Goal: Use online tool/utility: Use online tool/utility

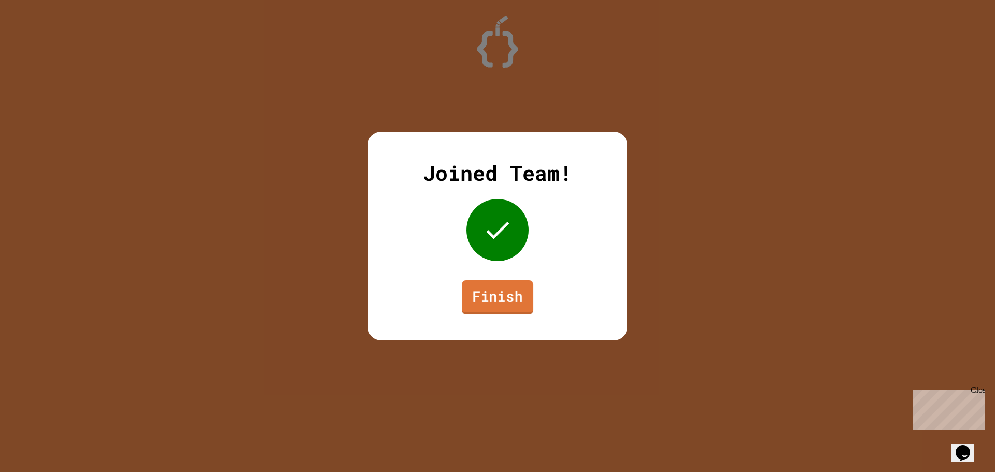
click at [509, 298] on link "Finish" at bounding box center [498, 297] width 72 height 34
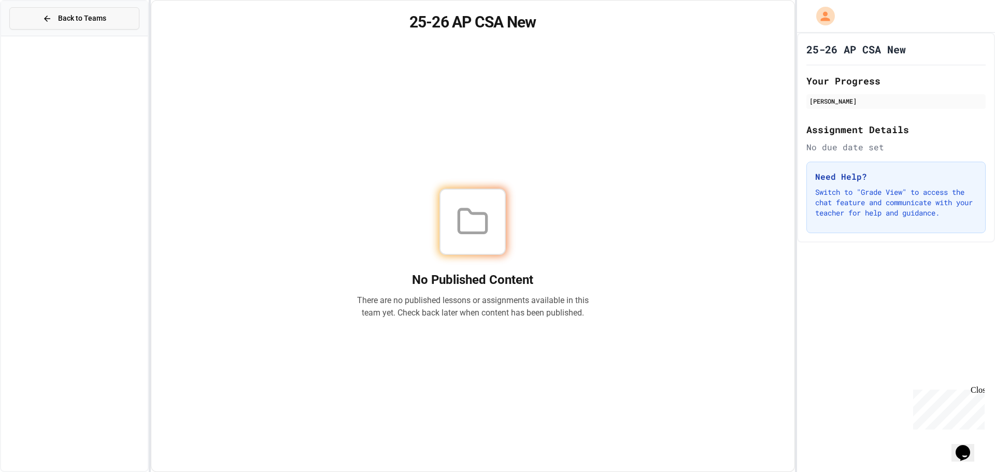
click at [78, 29] on button "Back to Teams" at bounding box center [74, 18] width 130 height 22
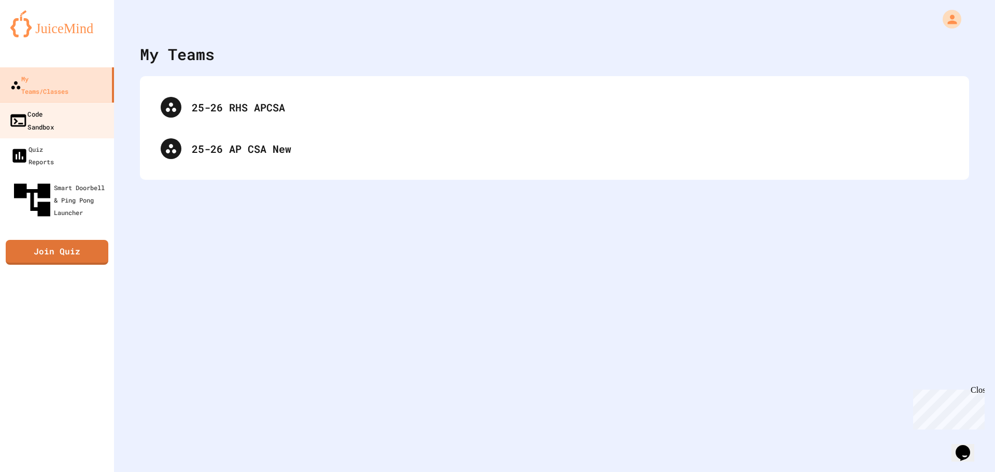
click at [54, 107] on div "Code Sandbox" at bounding box center [31, 119] width 45 height 25
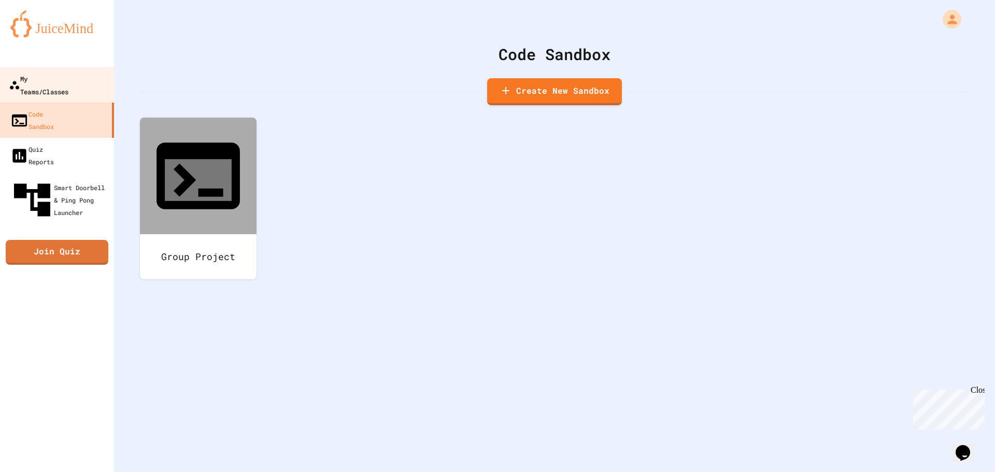
click at [63, 79] on div "My Teams/Classes" at bounding box center [39, 84] width 60 height 25
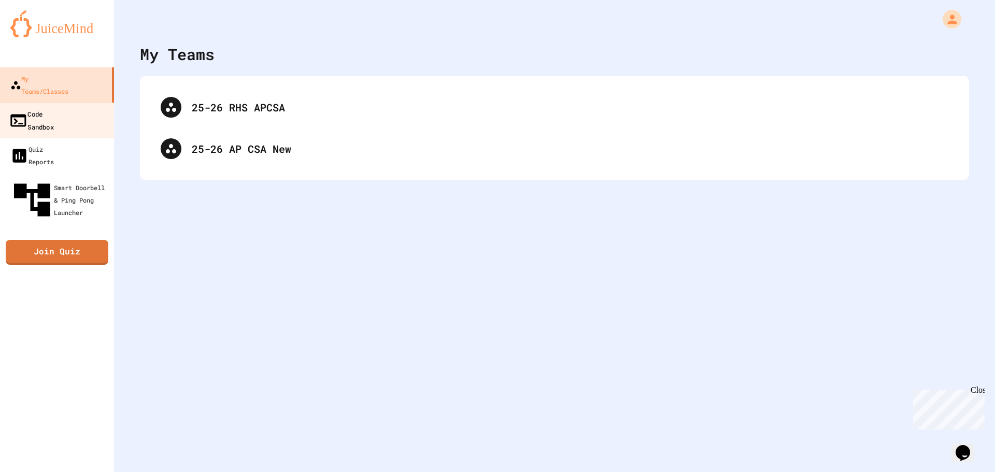
click at [54, 107] on div "Code Sandbox" at bounding box center [31, 119] width 45 height 25
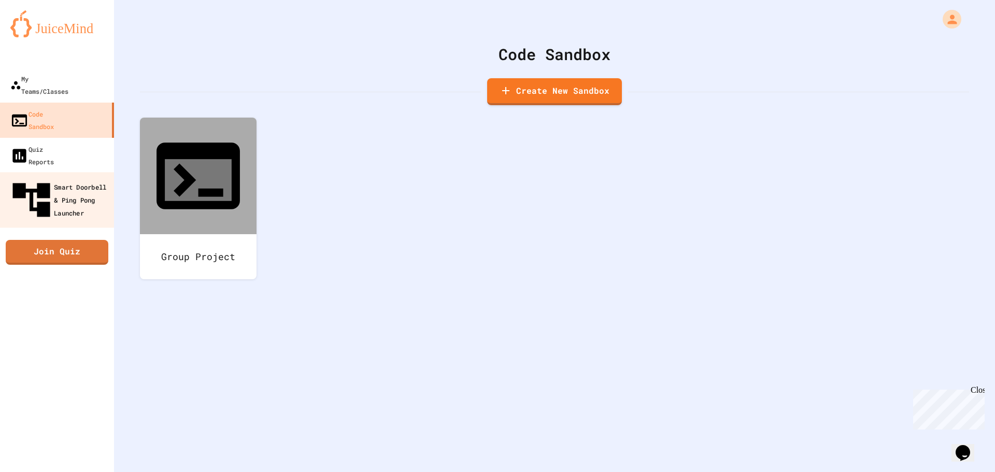
click at [52, 178] on div "Smart Doorbell & Ping Pong Launcher" at bounding box center [60, 200] width 103 height 45
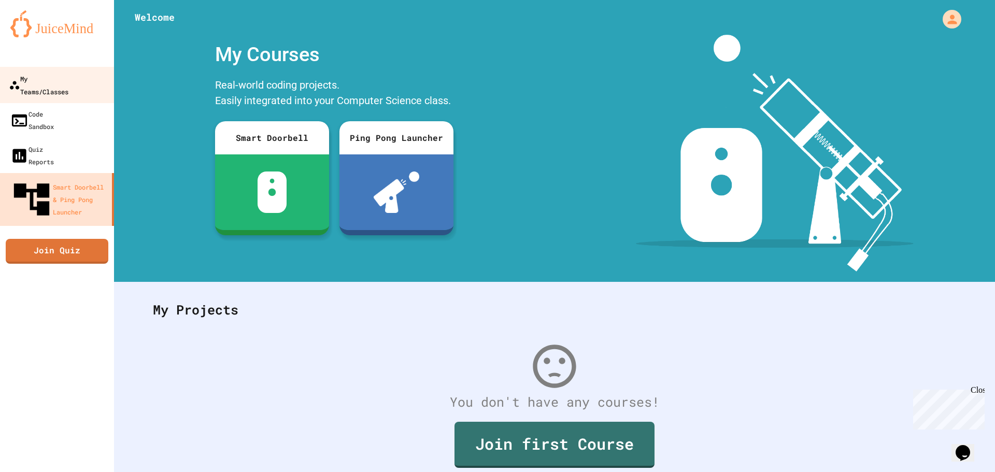
click at [52, 82] on div "My Teams/Classes" at bounding box center [39, 84] width 60 height 25
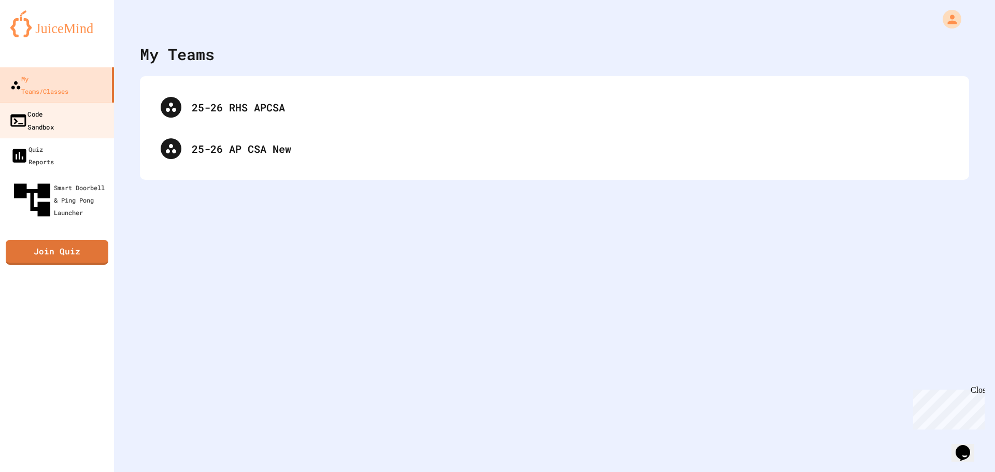
click at [58, 109] on link "Code Sandbox" at bounding box center [57, 120] width 118 height 36
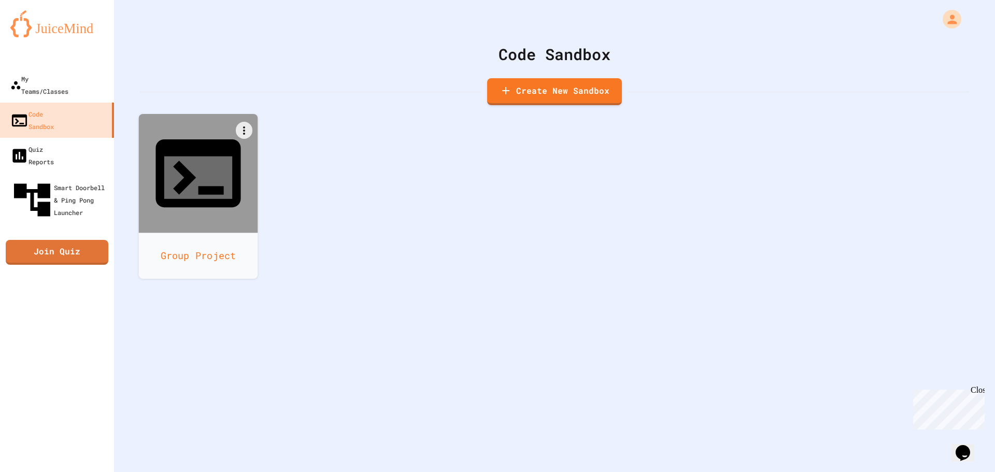
click at [210, 170] on icon at bounding box center [198, 173] width 102 height 102
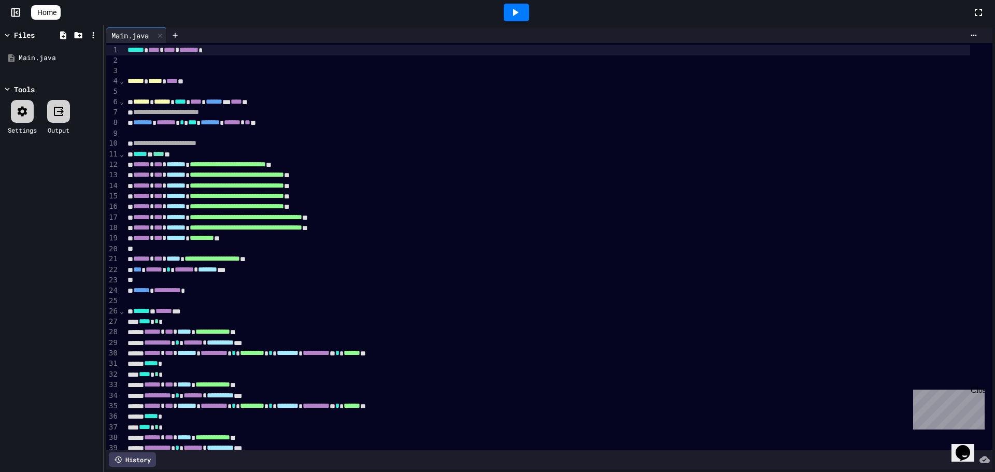
click at [312, 123] on div "******* ******* * *** ******* * ****** * ** **" at bounding box center [547, 123] width 846 height 10
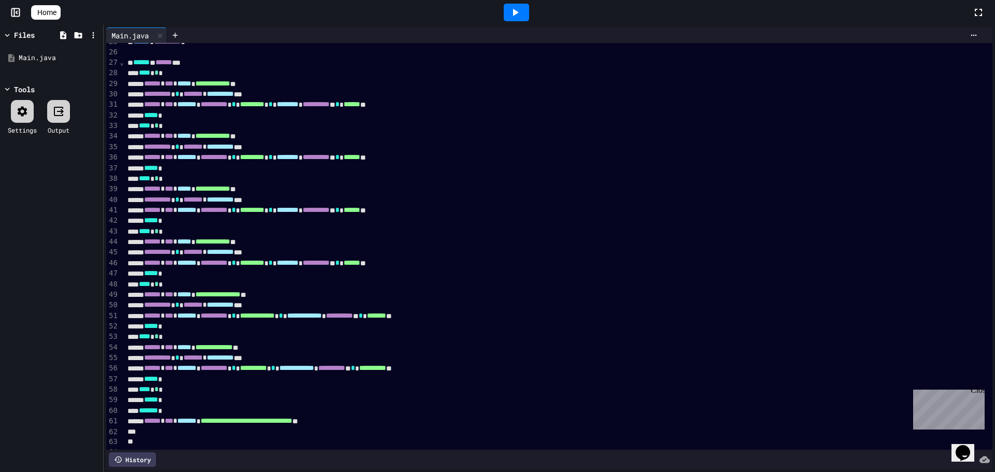
scroll to position [311, 0]
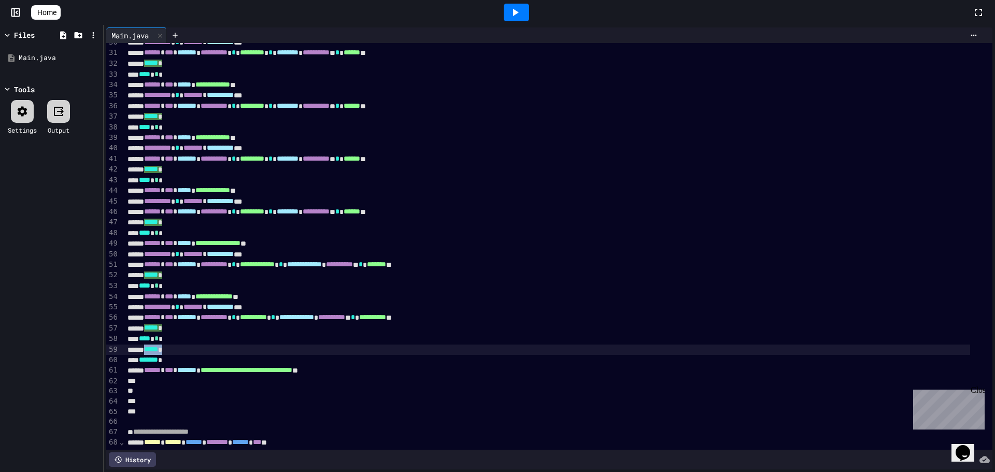
drag, startPoint x: 180, startPoint y: 347, endPoint x: 153, endPoint y: 353, distance: 27.5
click at [153, 353] on div "***** *" at bounding box center [547, 350] width 846 height 10
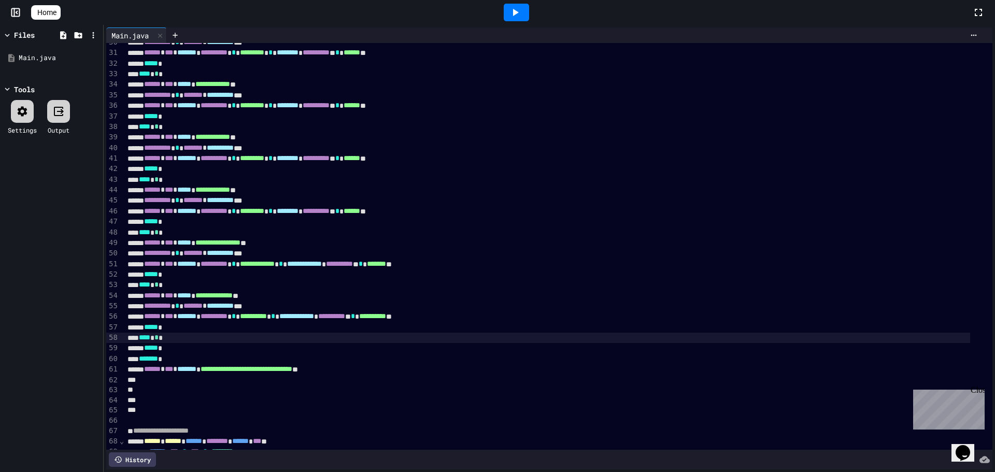
click at [179, 341] on div "**** * *" at bounding box center [547, 338] width 846 height 10
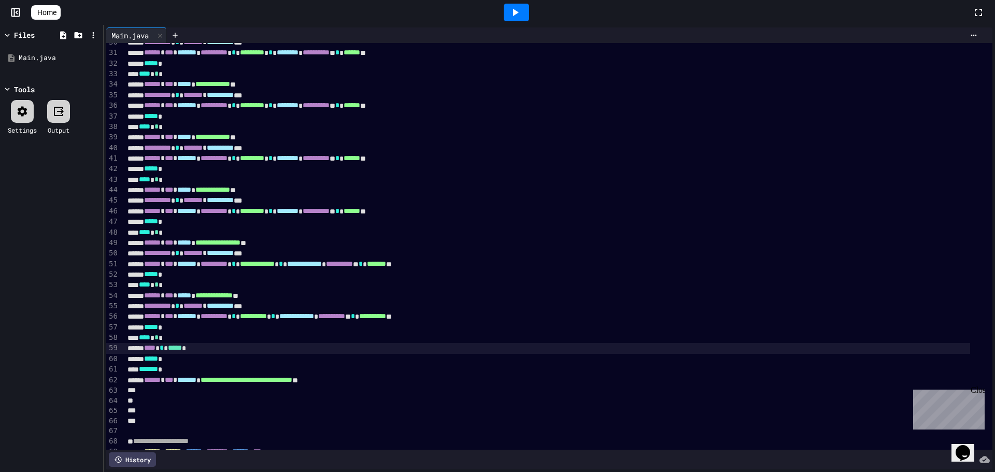
click at [519, 13] on icon at bounding box center [516, 12] width 6 height 7
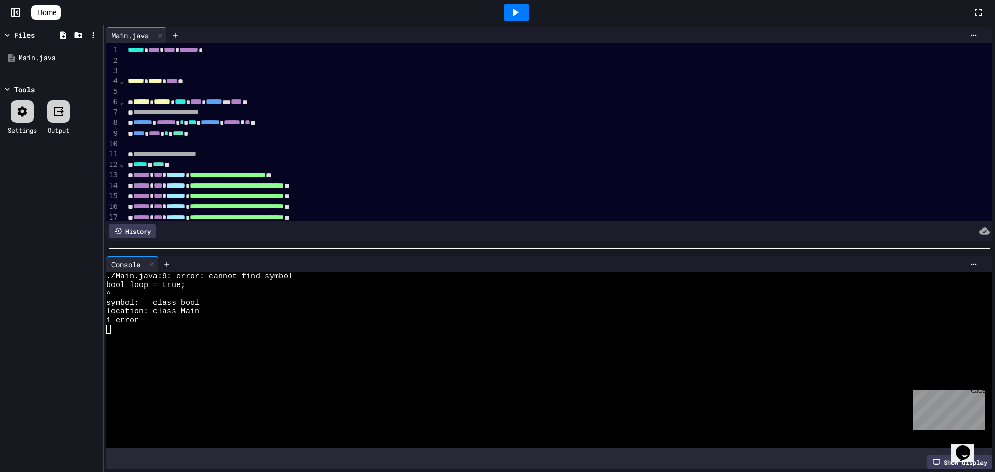
scroll to position [52, 0]
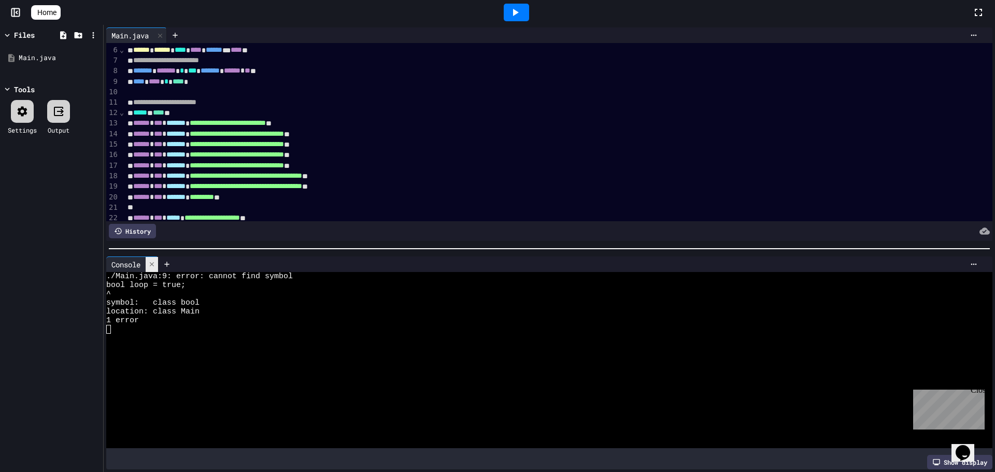
click at [152, 262] on icon at bounding box center [152, 264] width 4 height 4
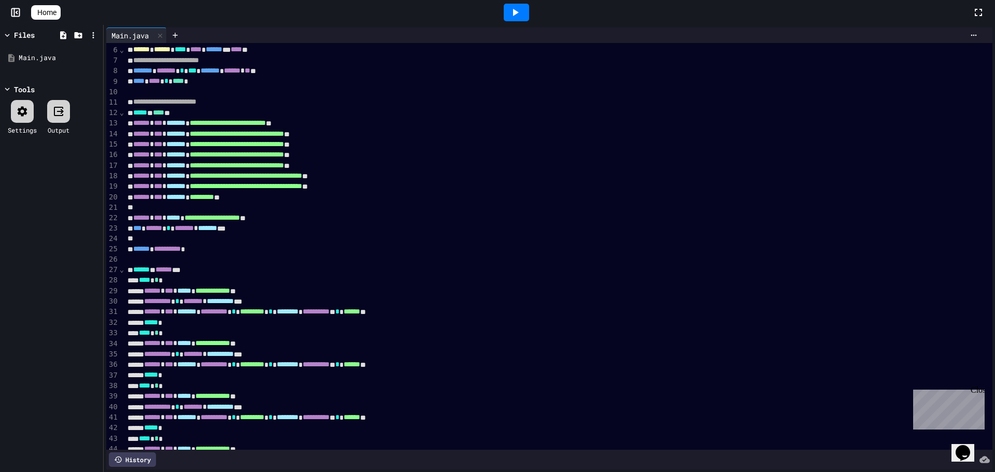
scroll to position [0, 0]
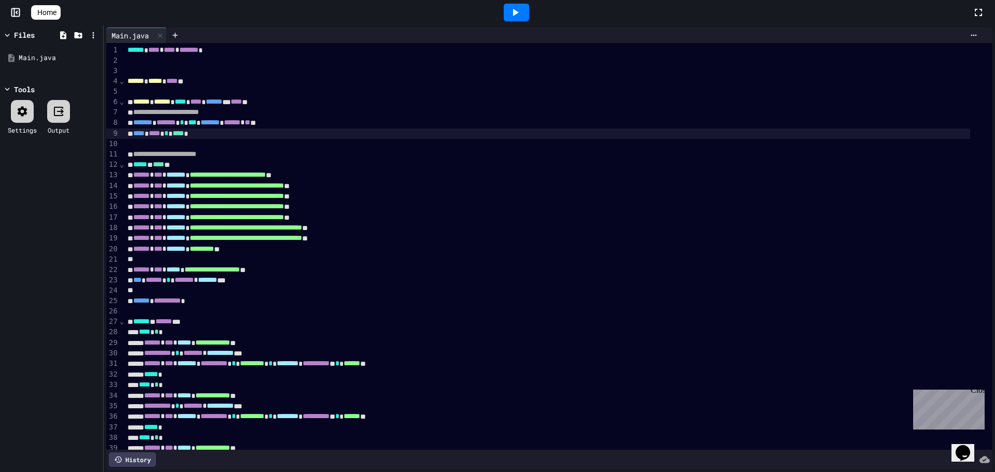
click at [145, 137] on span "****" at bounding box center [138, 133] width 11 height 7
click at [522, 12] on icon at bounding box center [515, 12] width 12 height 12
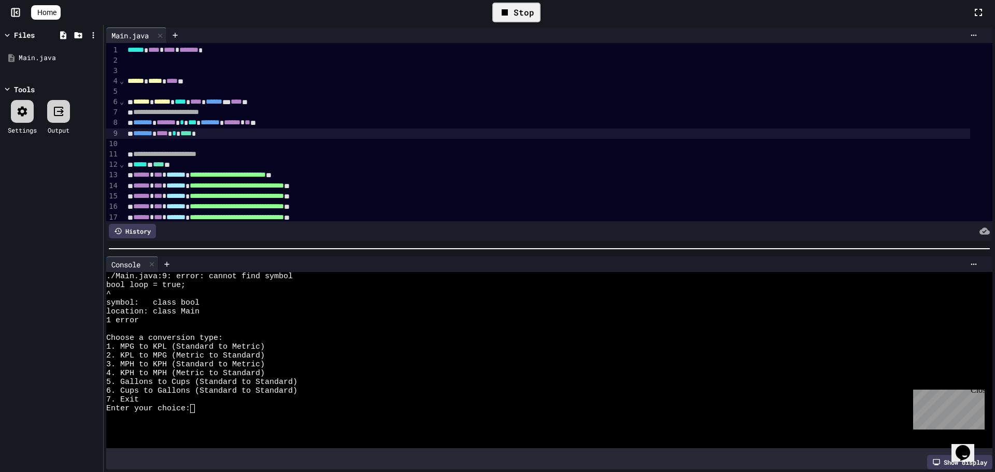
click at [225, 398] on div "7. Exit" at bounding box center [540, 400] width 868 height 9
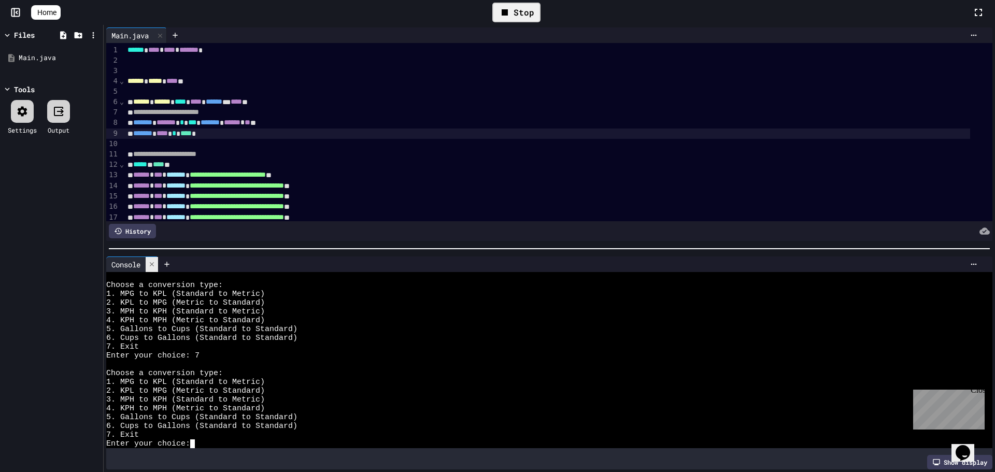
click at [150, 262] on icon at bounding box center [151, 264] width 7 height 7
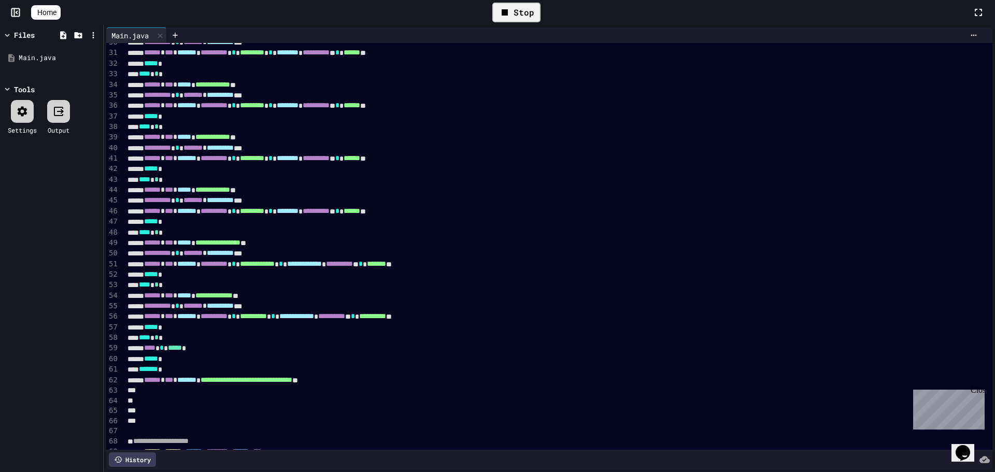
scroll to position [0, 0]
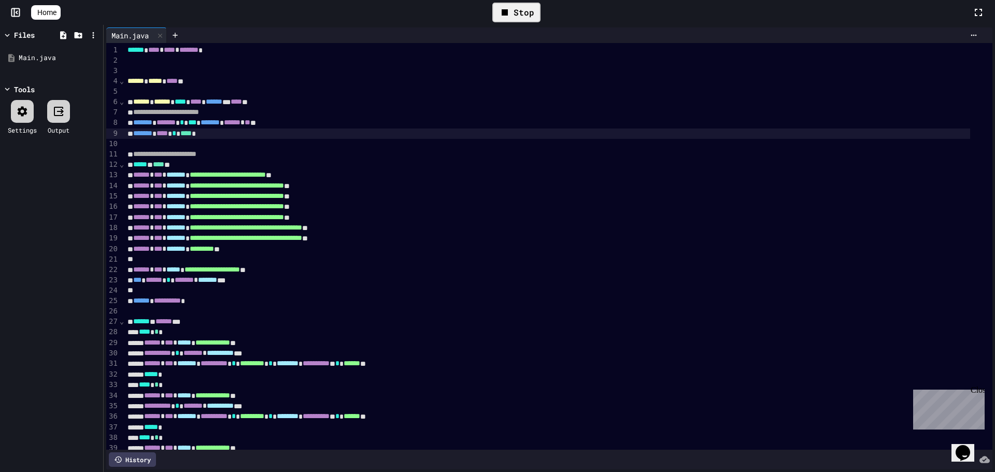
click at [508, 12] on icon at bounding box center [505, 12] width 6 height 6
click at [511, 12] on div at bounding box center [516, 13] width 25 height 18
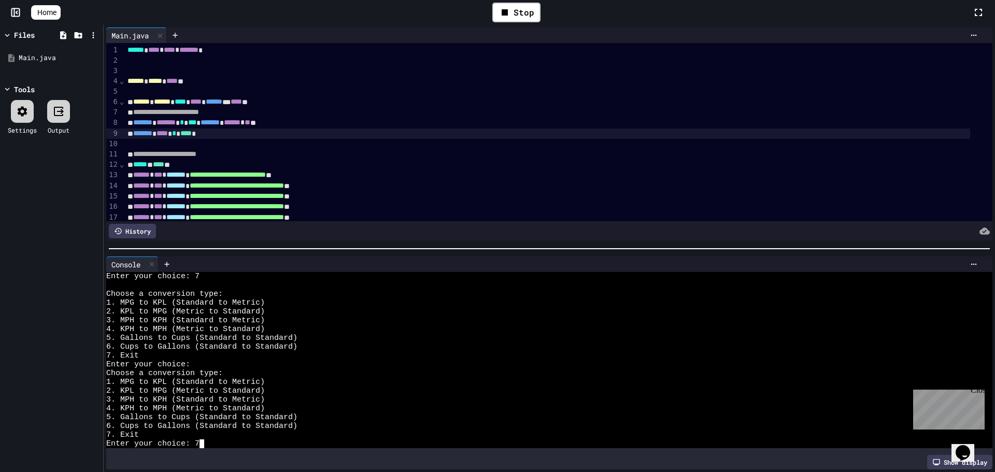
scroll to position [167, 0]
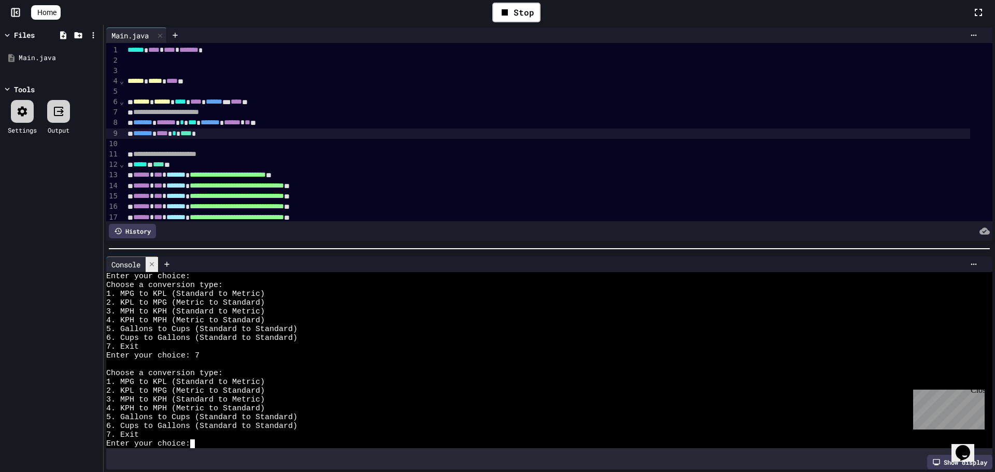
click at [156, 261] on icon at bounding box center [151, 264] width 7 height 7
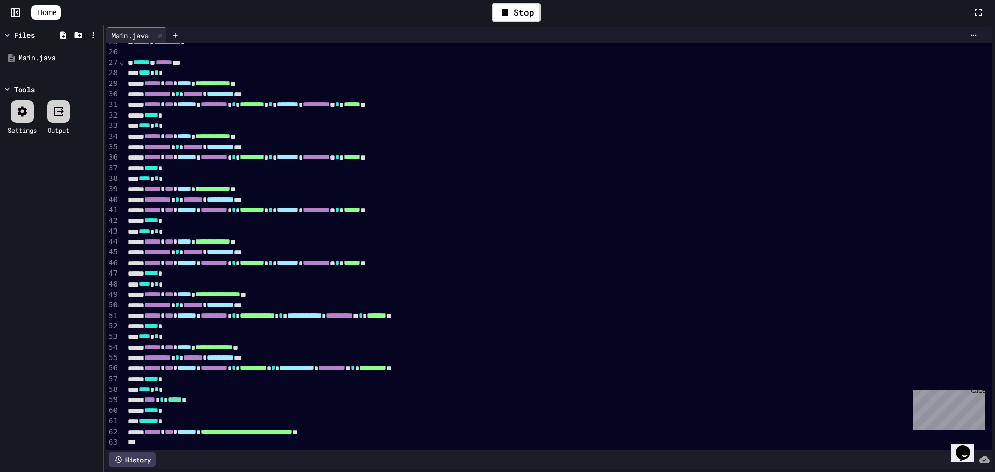
scroll to position [0, 0]
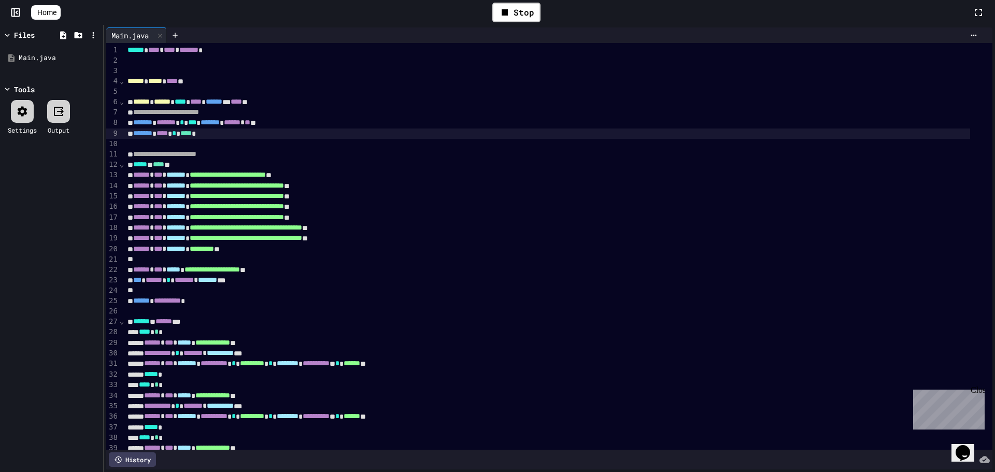
click at [227, 135] on div "******* **** * **** *" at bounding box center [547, 134] width 846 height 10
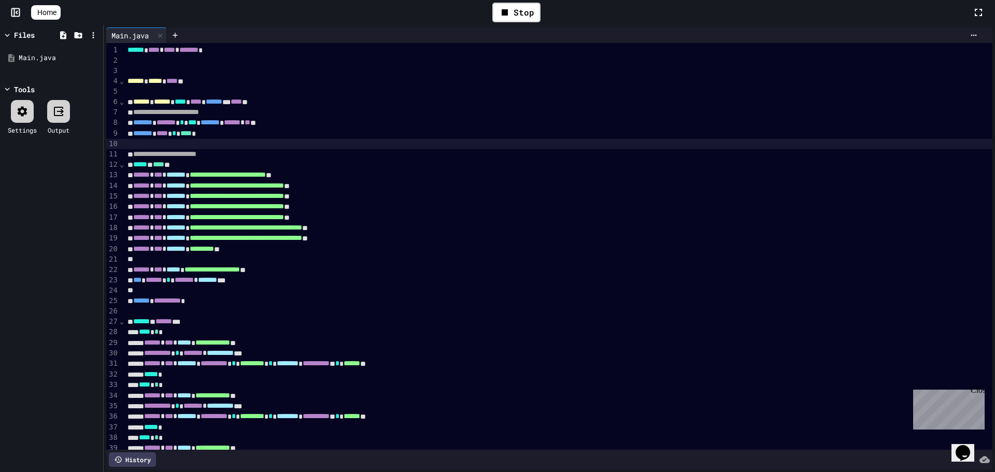
click at [227, 144] on div at bounding box center [558, 144] width 868 height 10
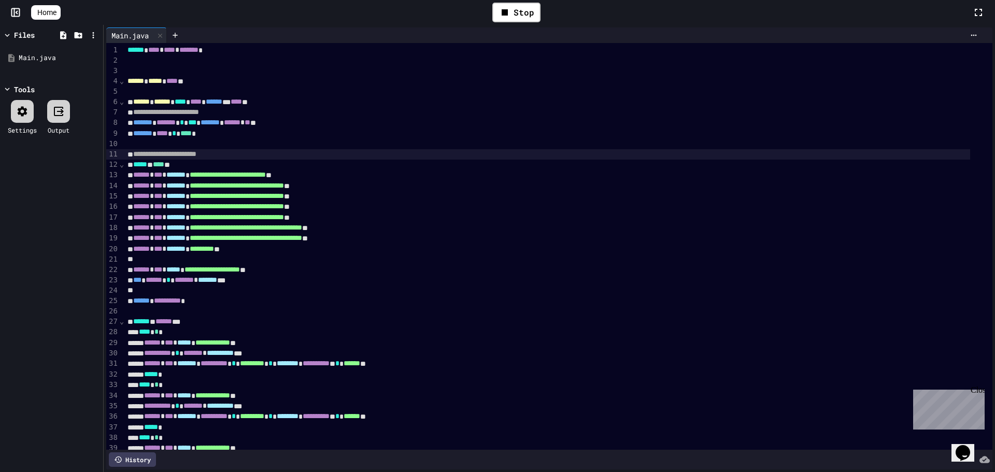
click at [209, 472] on div at bounding box center [497, 473] width 995 height 0
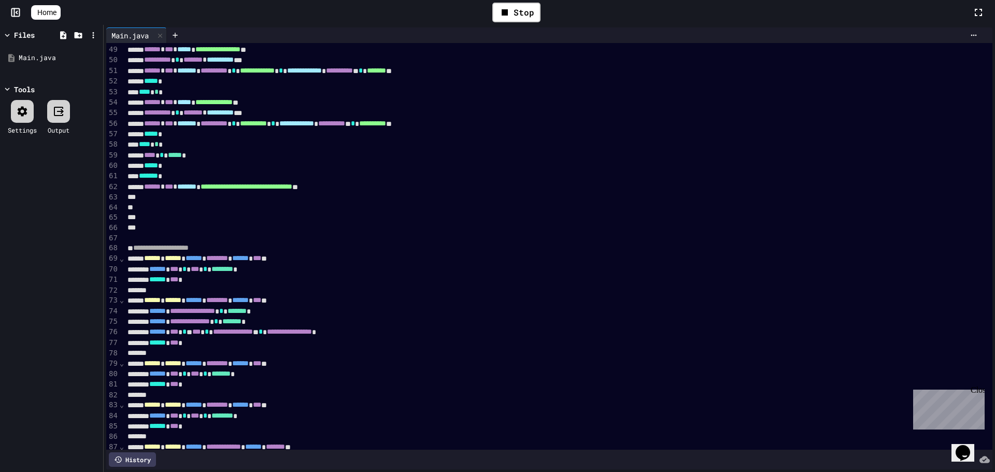
scroll to position [452, 0]
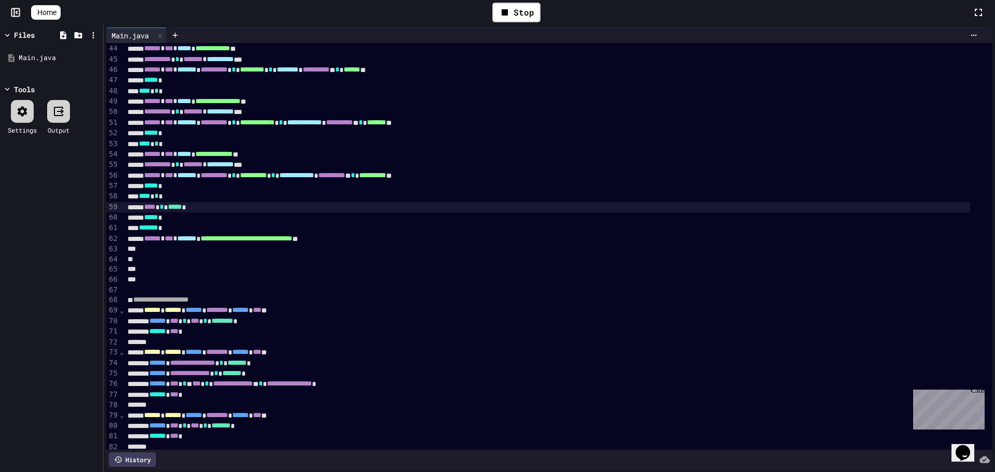
click at [233, 204] on div "**** * ***** *" at bounding box center [547, 207] width 846 height 10
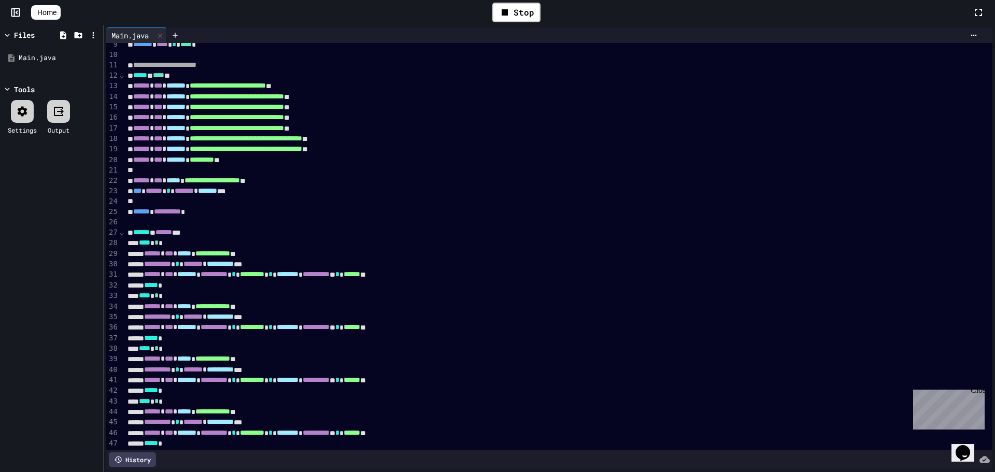
scroll to position [0, 0]
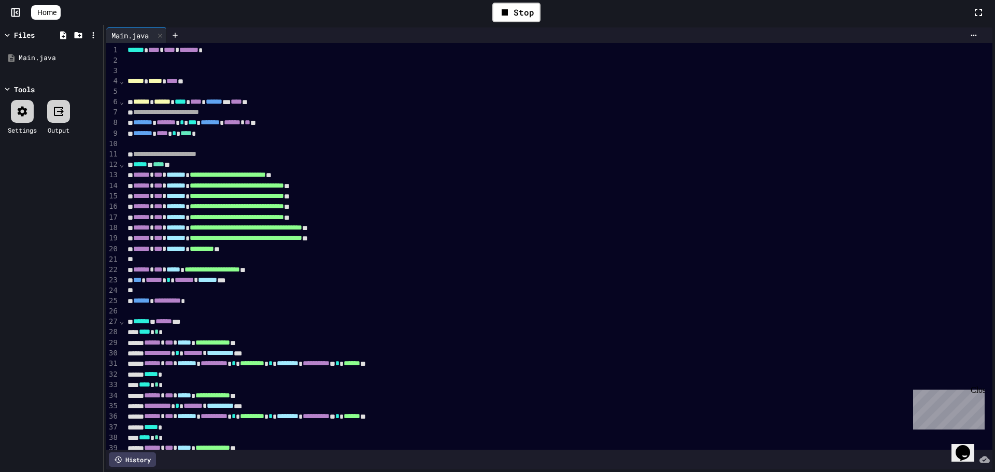
click at [164, 164] on span "****" at bounding box center [158, 164] width 11 height 7
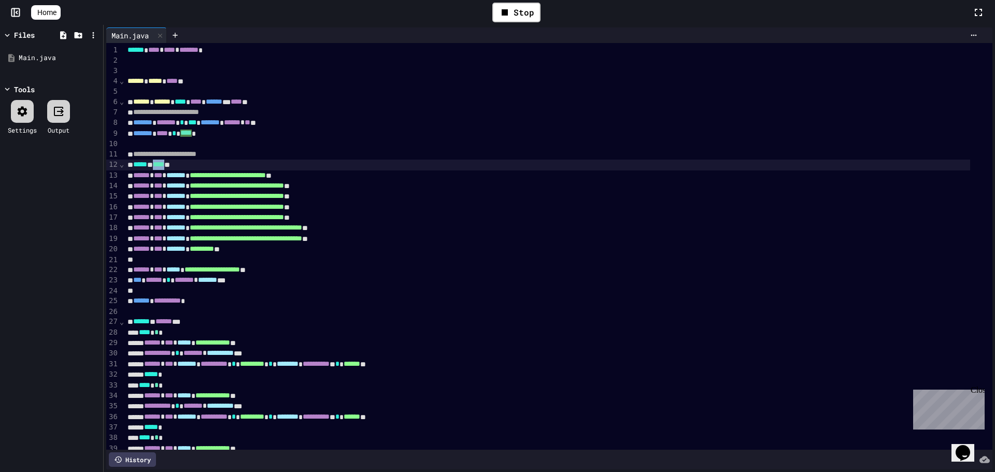
click at [164, 164] on span "****" at bounding box center [158, 164] width 11 height 7
click at [522, 16] on div "Stop" at bounding box center [516, 13] width 48 height 20
click at [518, 19] on div at bounding box center [516, 13] width 25 height 18
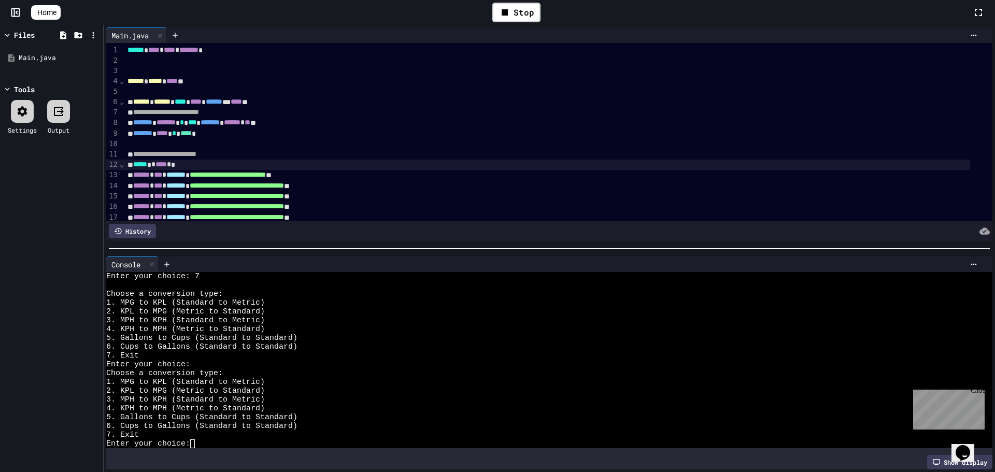
scroll to position [79, 0]
click at [315, 414] on div "5. Gallons to Cups (Standard to Standard)" at bounding box center [540, 417] width 868 height 9
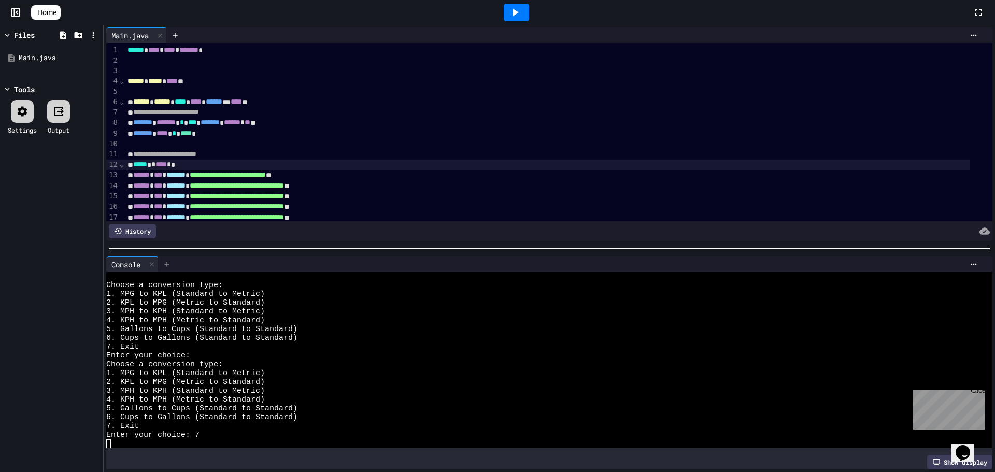
click at [171, 260] on icon at bounding box center [167, 264] width 8 height 8
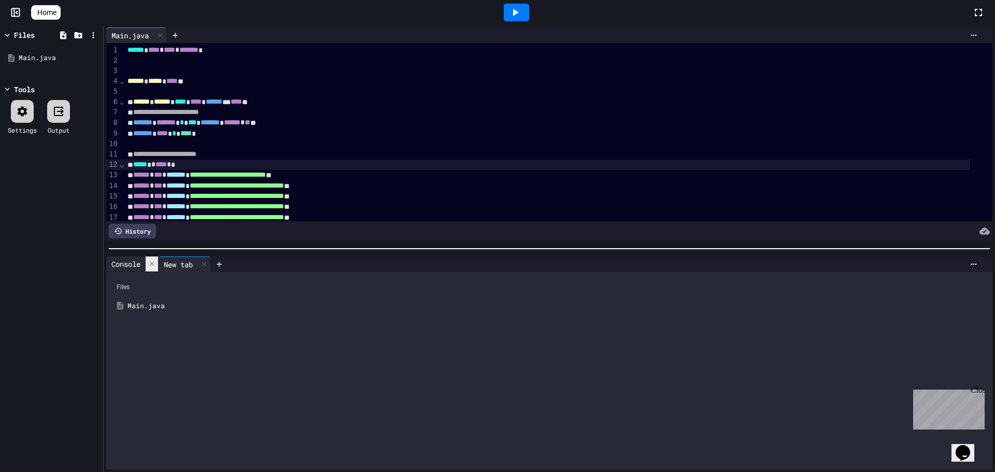
click at [153, 261] on icon at bounding box center [151, 263] width 7 height 7
click at [515, 12] on icon at bounding box center [515, 12] width 12 height 12
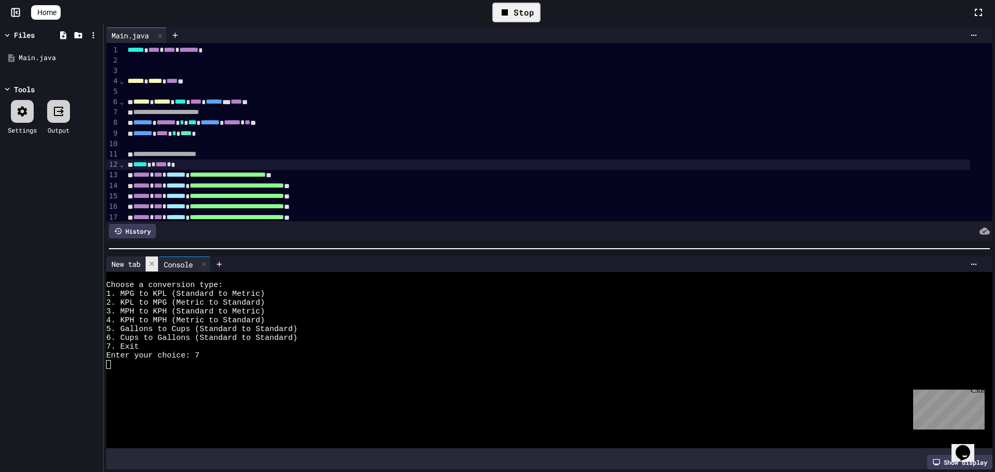
click at [149, 259] on div at bounding box center [152, 264] width 12 height 15
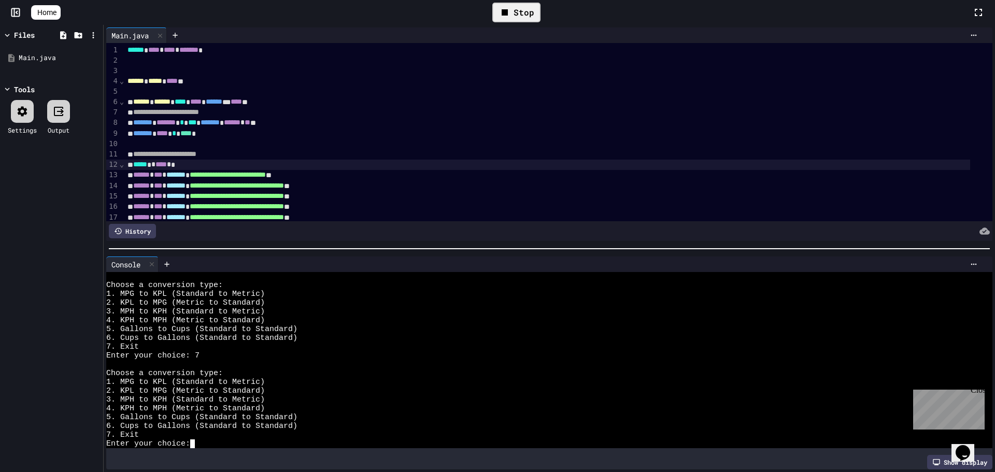
click at [251, 431] on div "7. Exit" at bounding box center [540, 435] width 868 height 9
click at [966, 260] on div at bounding box center [974, 264] width 17 height 8
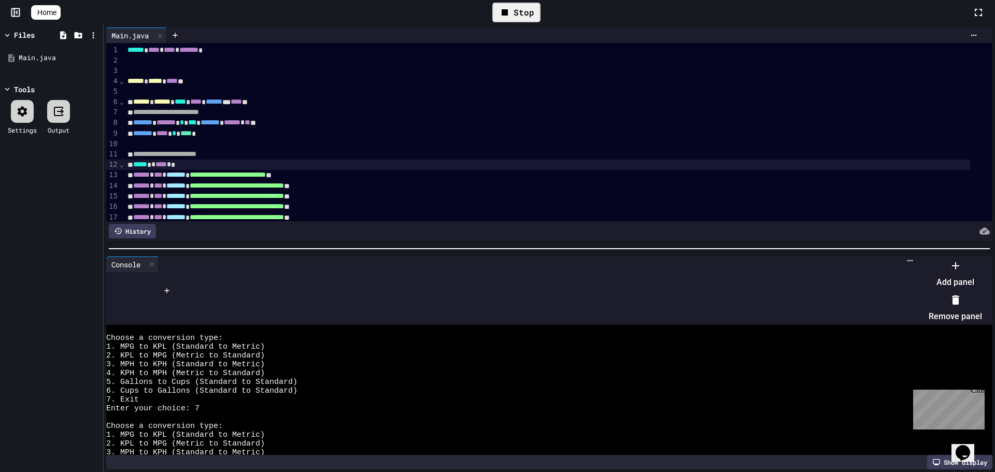
click at [961, 258] on div at bounding box center [951, 258] width 64 height 0
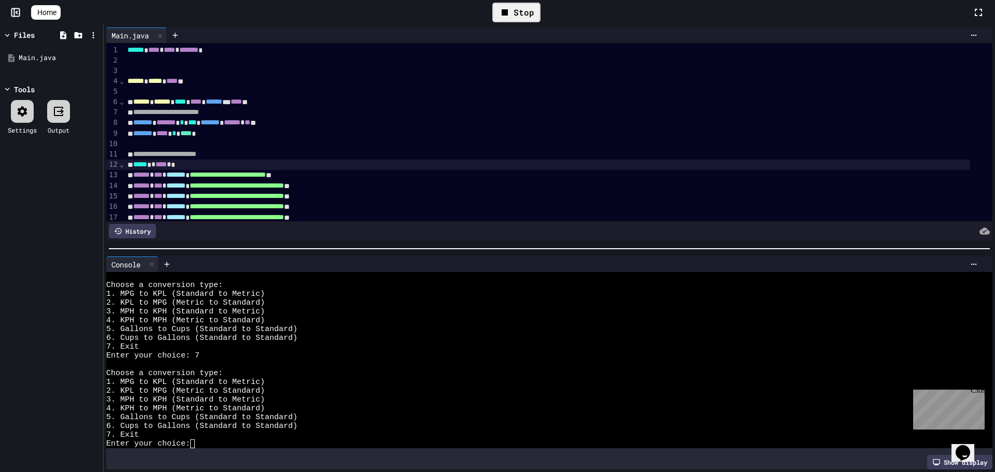
click at [335, 422] on div "6. Cups to Gallons (Standard to Standard)" at bounding box center [540, 426] width 868 height 9
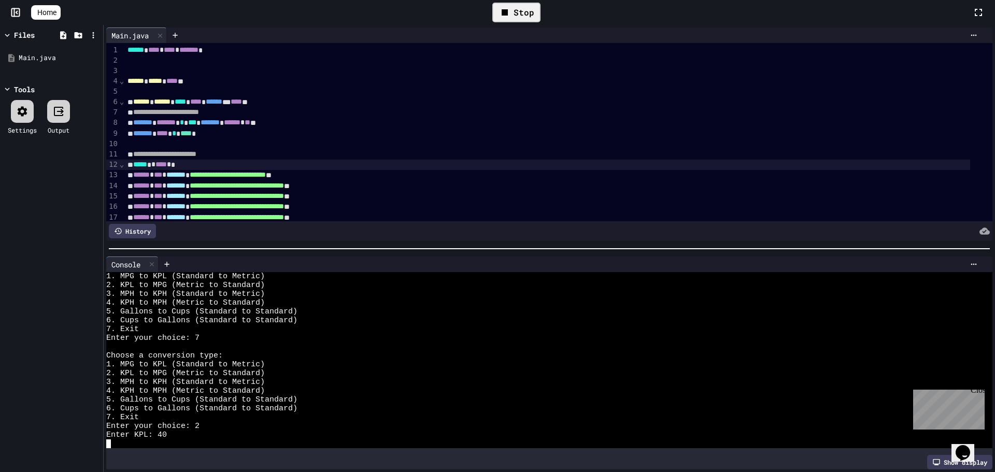
scroll to position [106, 0]
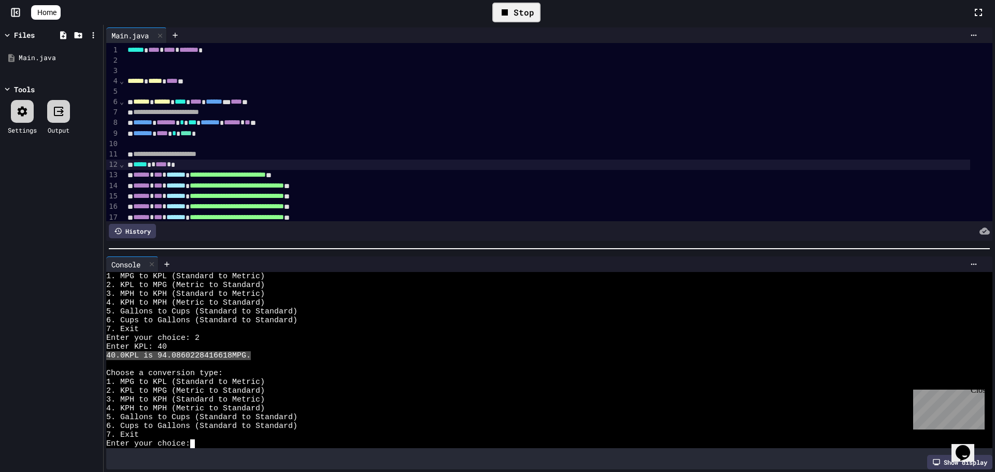
drag, startPoint x: 108, startPoint y: 349, endPoint x: 252, endPoint y: 352, distance: 144.1
click at [252, 352] on div "40.0KPL is 94.0860228416618MPG." at bounding box center [540, 355] width 868 height 9
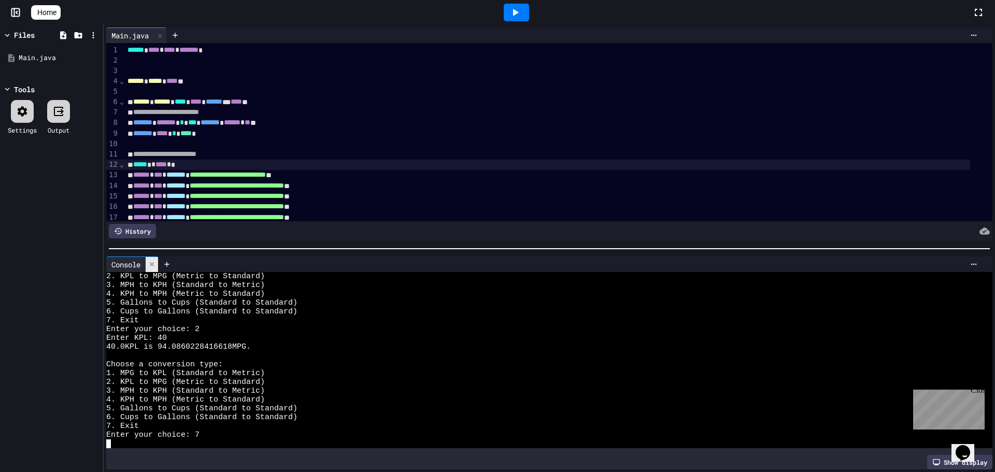
click at [156, 261] on icon at bounding box center [151, 264] width 7 height 7
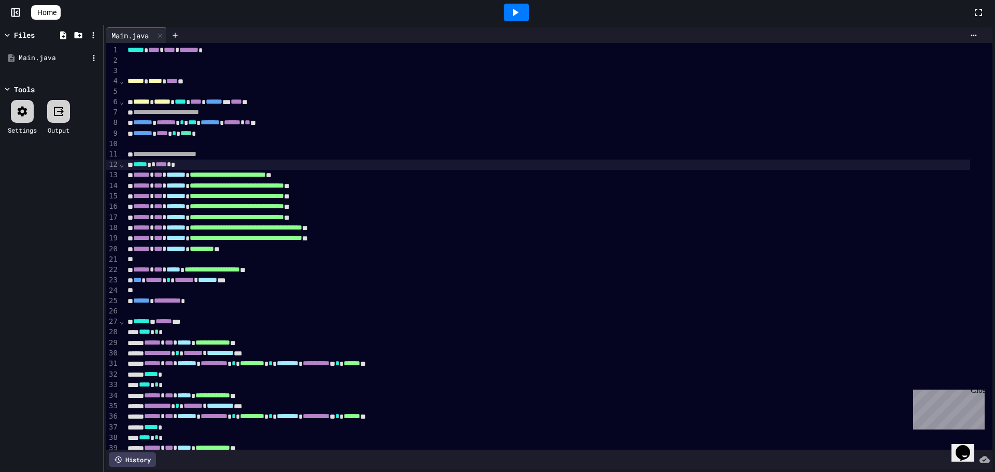
click at [38, 66] on div "Main.java" at bounding box center [52, 58] width 98 height 19
click at [37, 63] on div "Main.java" at bounding box center [52, 58] width 98 height 19
click at [17, 13] on icon at bounding box center [17, 12] width 2 height 3
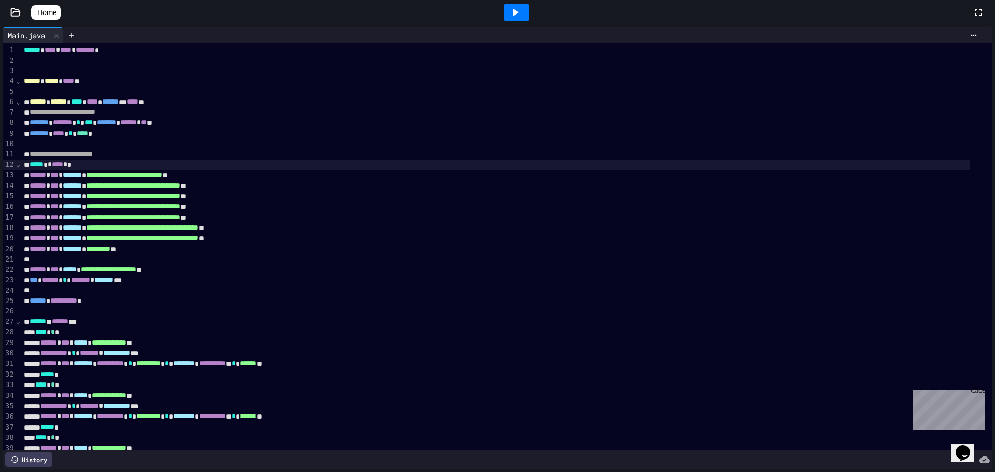
click at [17, 13] on icon at bounding box center [15, 12] width 10 height 10
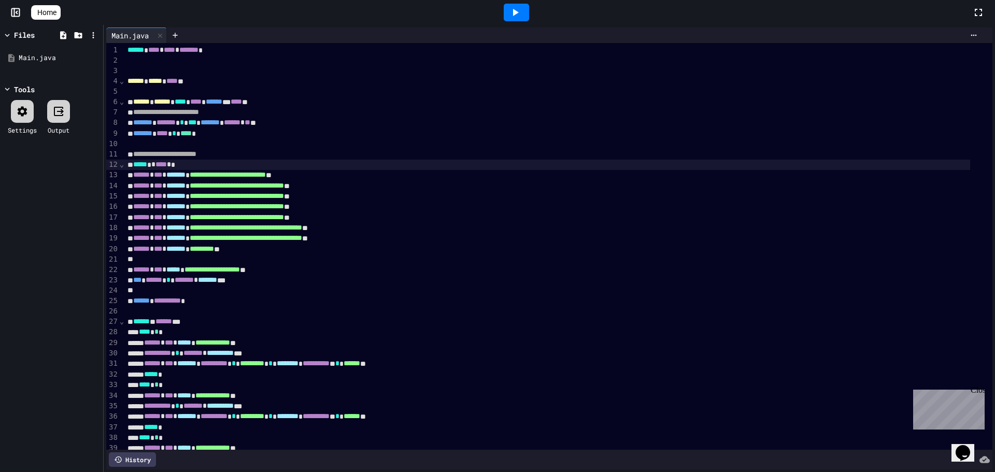
click at [35, 12] on icon at bounding box center [35, 12] width 0 height 0
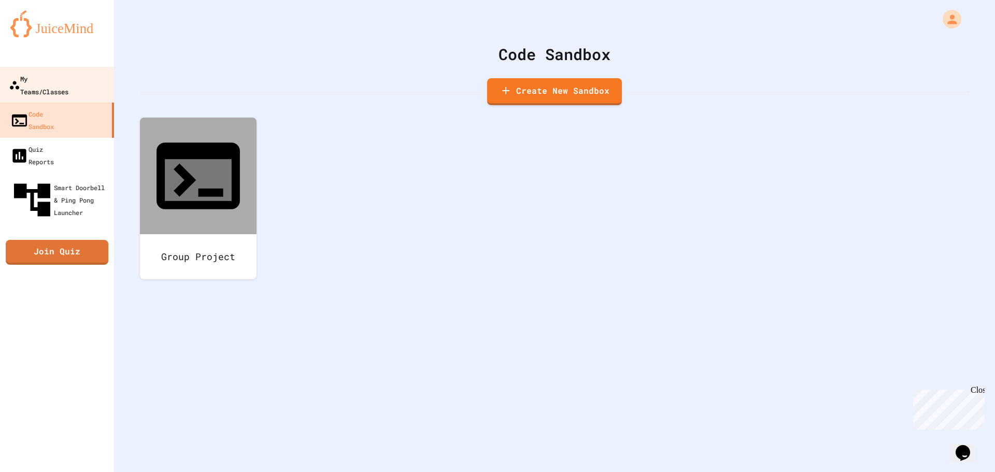
click at [44, 71] on link "My Teams/Classes" at bounding box center [57, 85] width 118 height 36
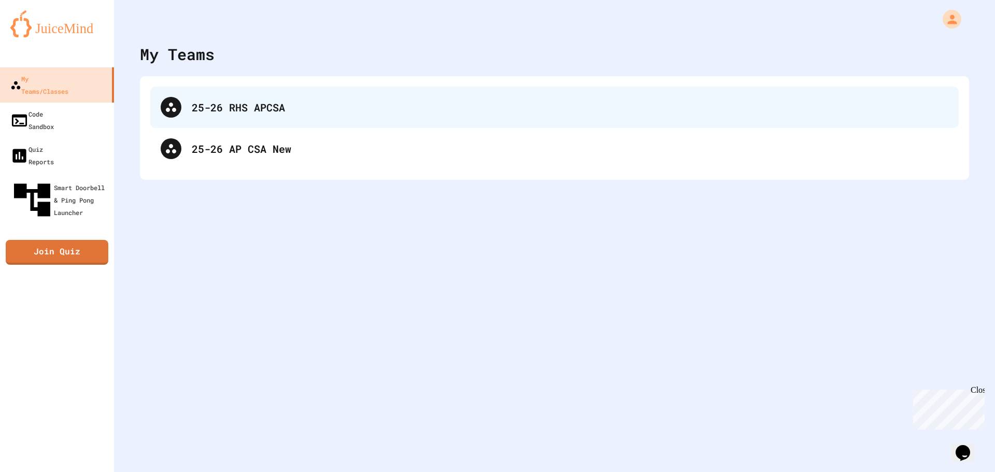
click at [238, 112] on div "25-26 RHS APCSA" at bounding box center [570, 108] width 757 height 16
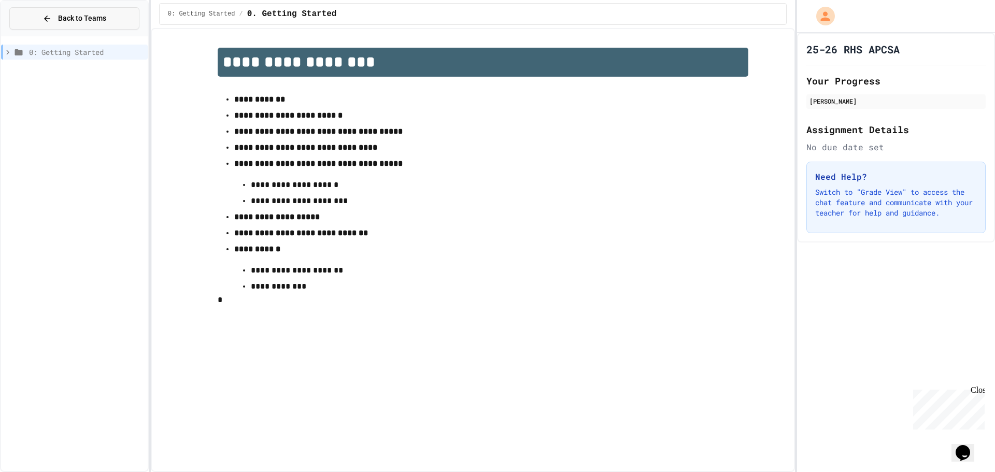
click at [34, 13] on button "Back to Teams" at bounding box center [74, 18] width 130 height 22
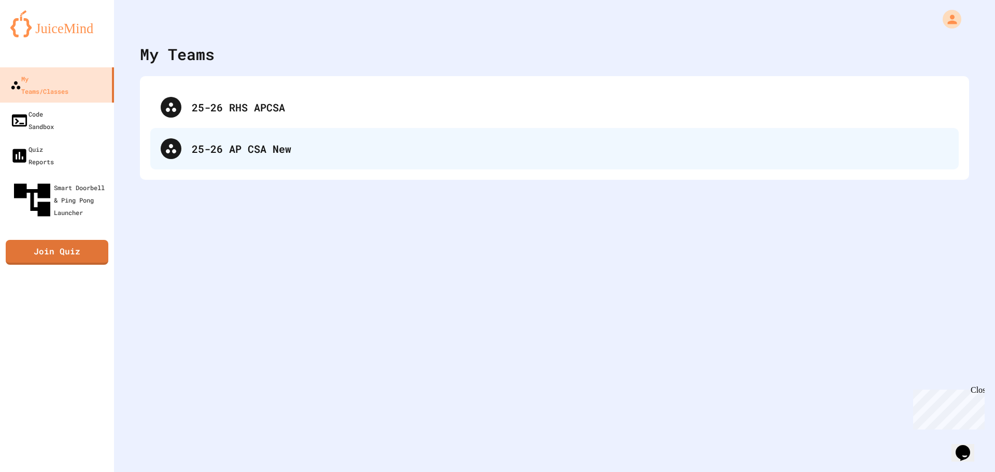
click at [218, 147] on div "25-26 AP CSA New" at bounding box center [570, 149] width 757 height 16
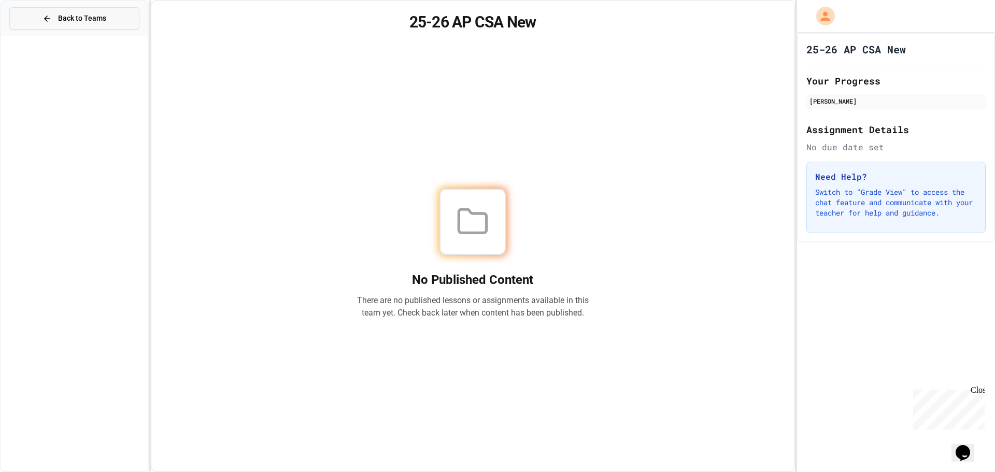
click at [96, 15] on span "Back to Teams" at bounding box center [82, 18] width 48 height 11
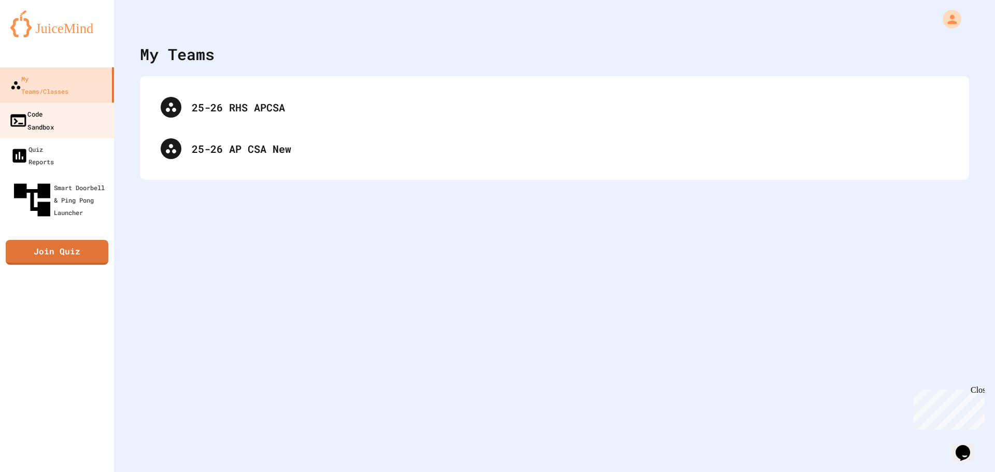
click at [44, 107] on div "Code Sandbox" at bounding box center [31, 119] width 45 height 25
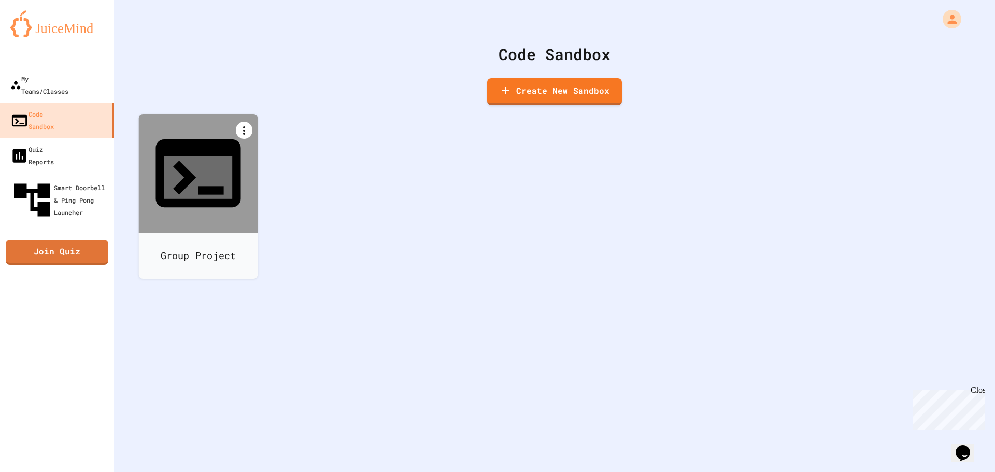
click at [241, 127] on icon at bounding box center [244, 130] width 12 height 12
click at [208, 285] on icon at bounding box center [203, 289] width 9 height 9
type input "**********"
click at [199, 172] on div at bounding box center [198, 173] width 119 height 119
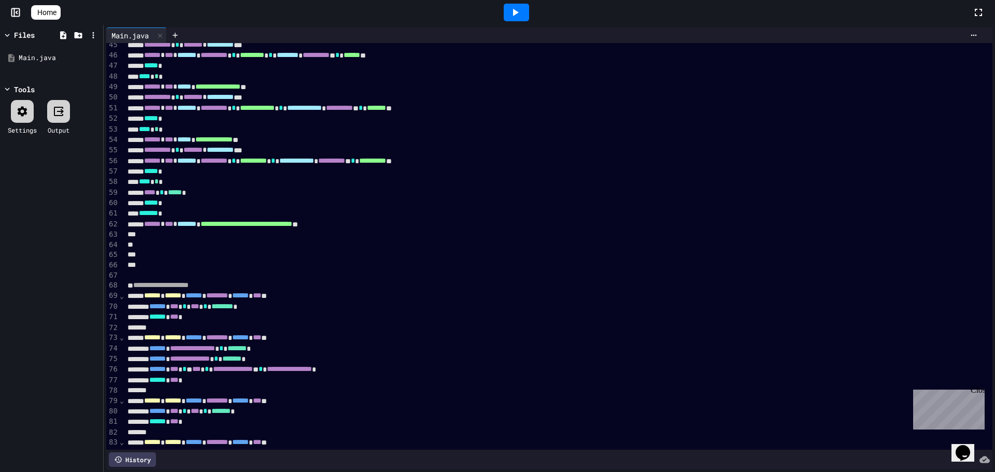
scroll to position [608, 0]
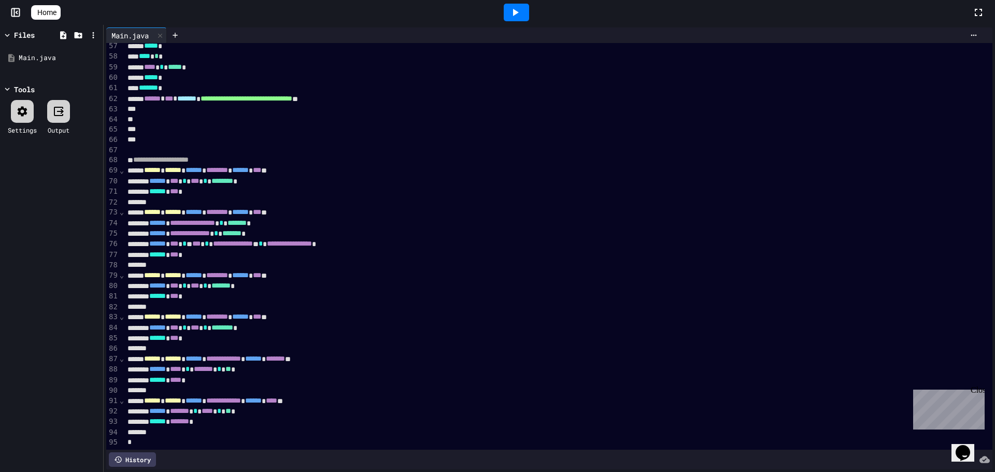
click at [182, 438] on div "*" at bounding box center [547, 443] width 846 height 10
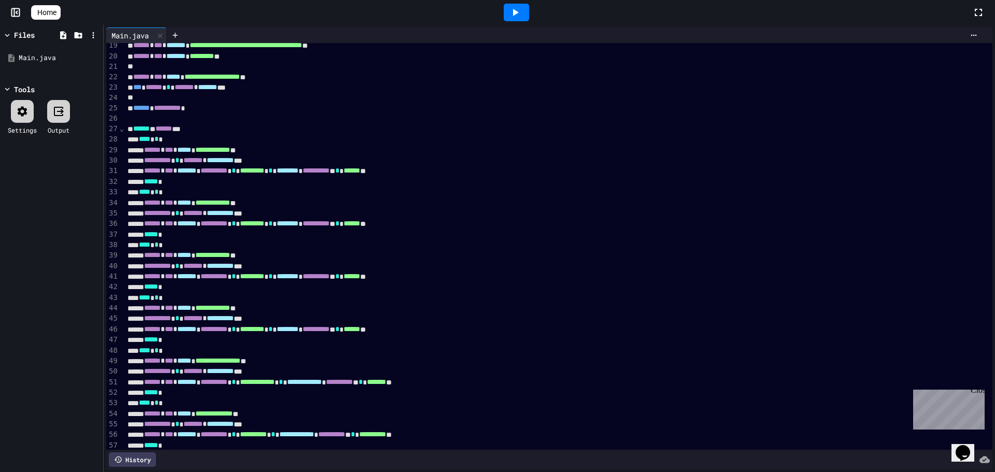
scroll to position [0, 0]
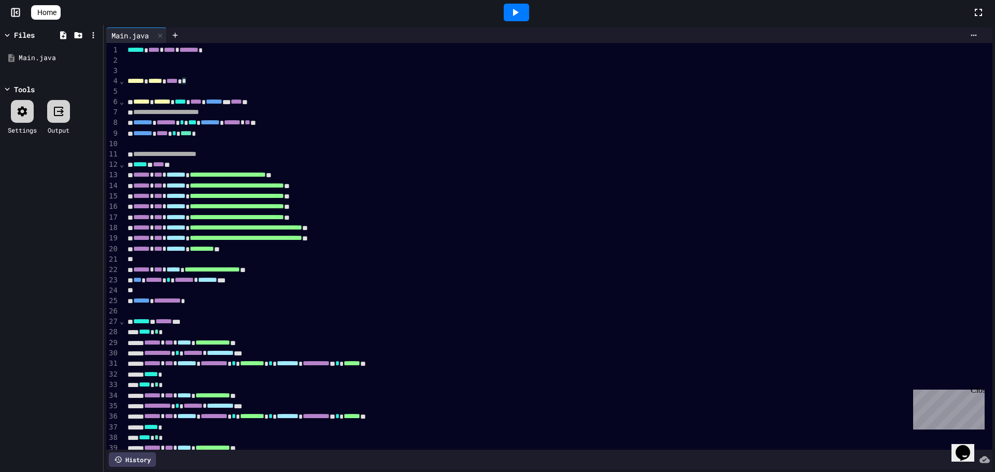
click at [217, 308] on div at bounding box center [558, 311] width 868 height 10
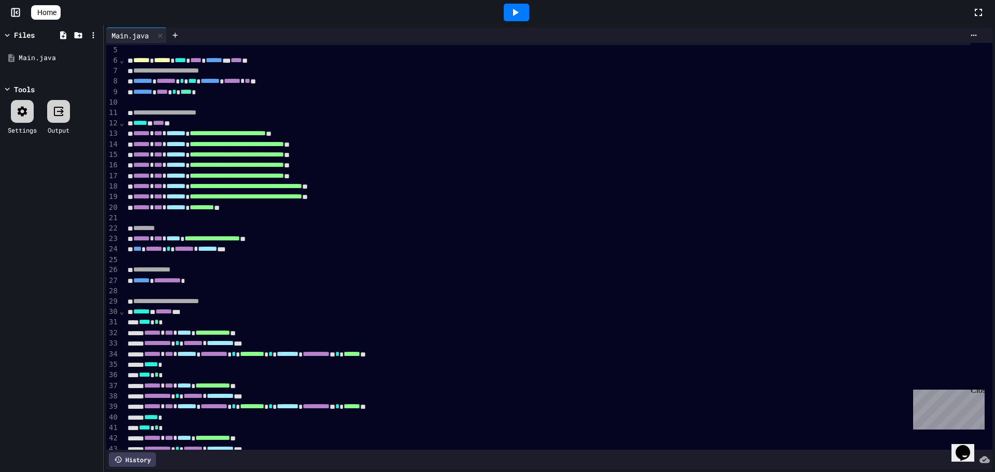
scroll to position [1, 0]
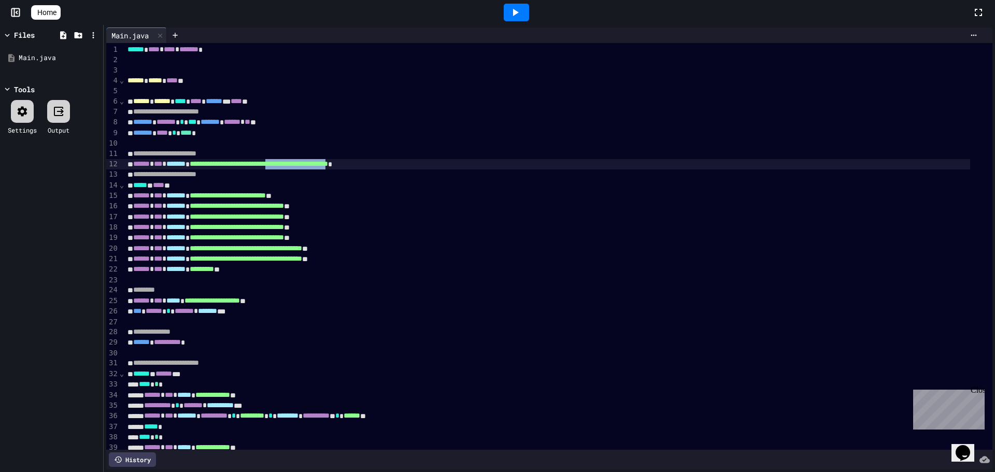
copy span "**********"
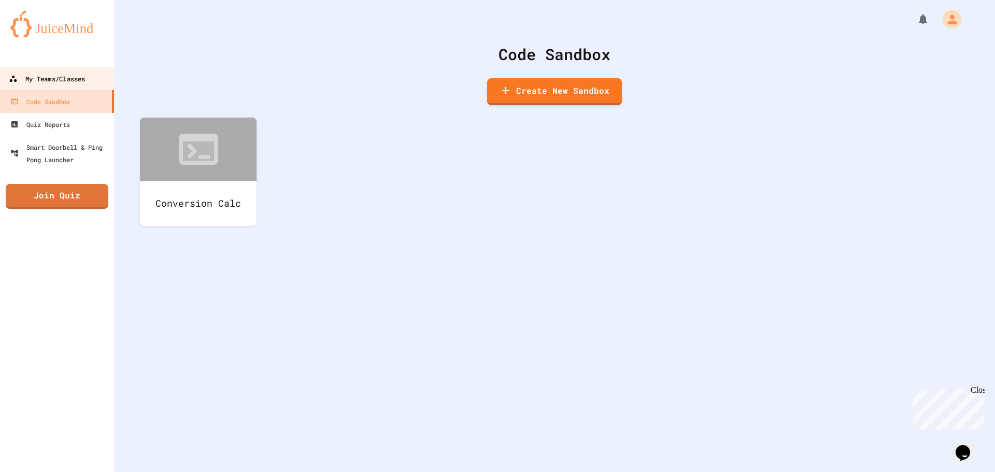
click at [75, 84] on div "My Teams/Classes" at bounding box center [47, 79] width 76 height 13
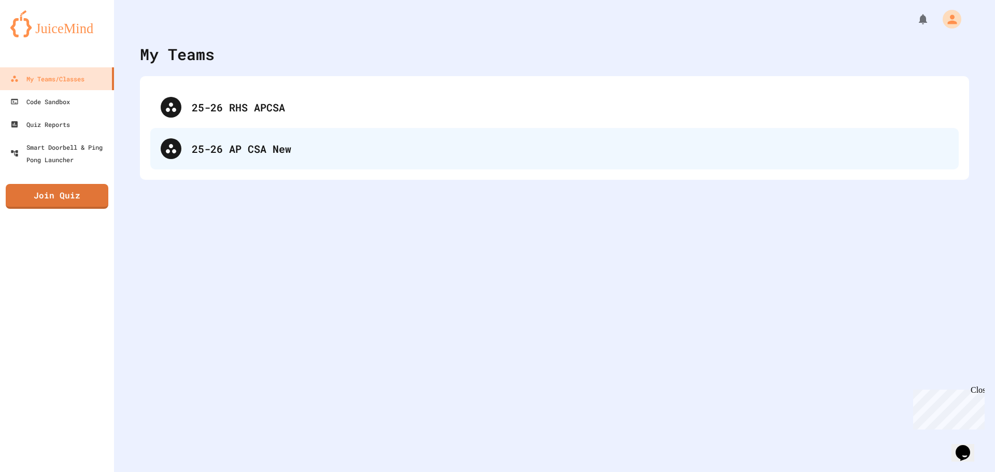
click at [257, 152] on div "25-26 AP CSA New" at bounding box center [570, 149] width 757 height 16
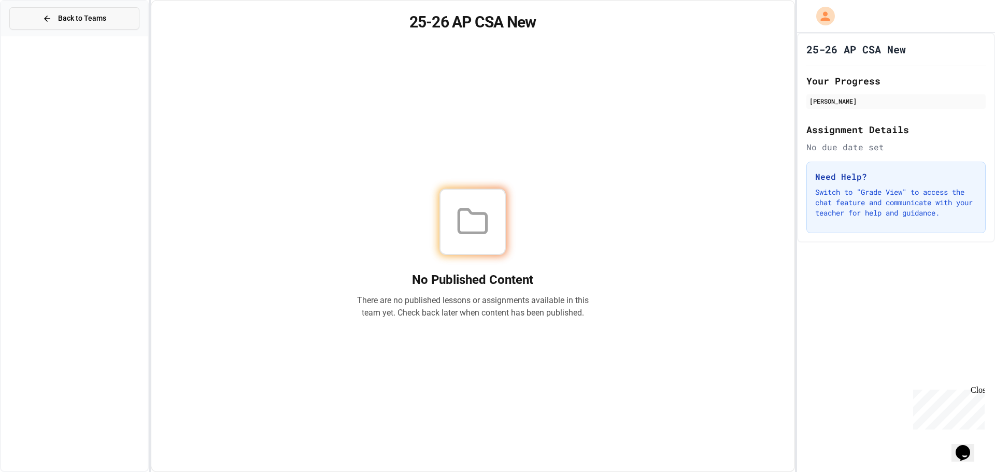
click at [66, 21] on span "Back to Teams" at bounding box center [82, 18] width 48 height 11
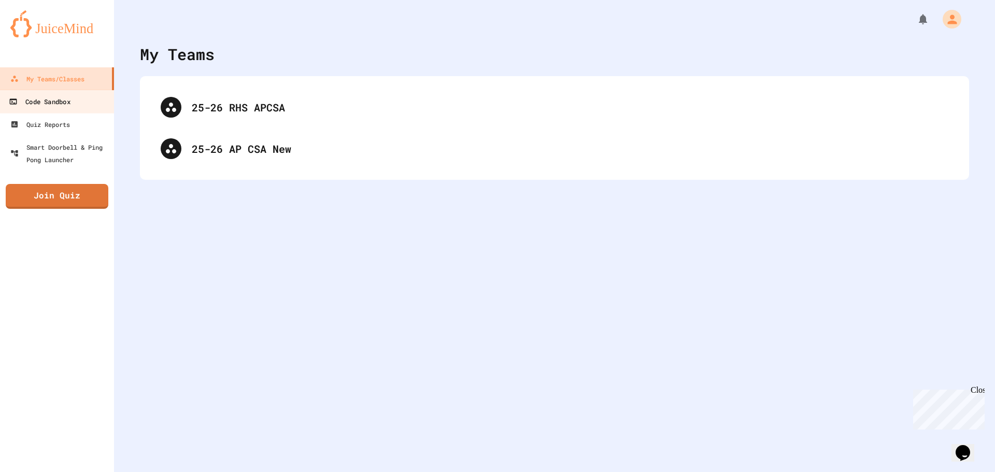
click at [77, 109] on link "Code Sandbox" at bounding box center [57, 101] width 118 height 23
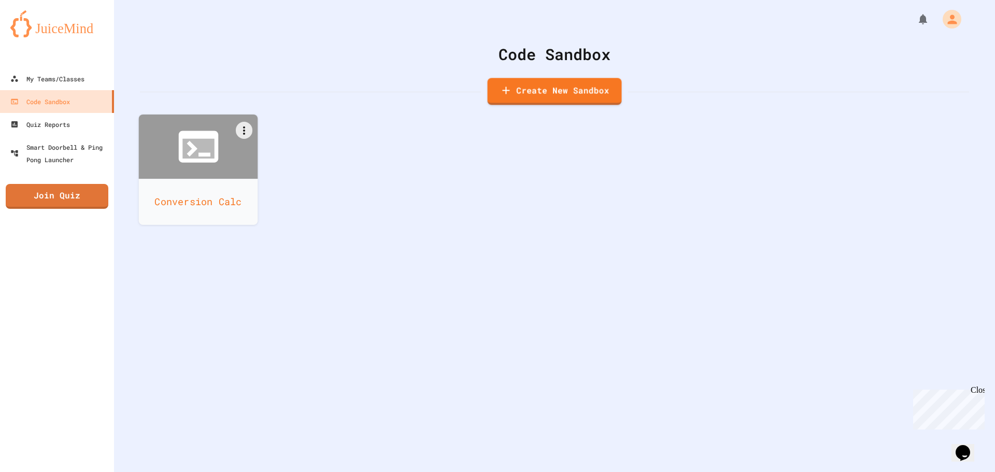
click at [204, 156] on icon at bounding box center [205, 155] width 12 height 4
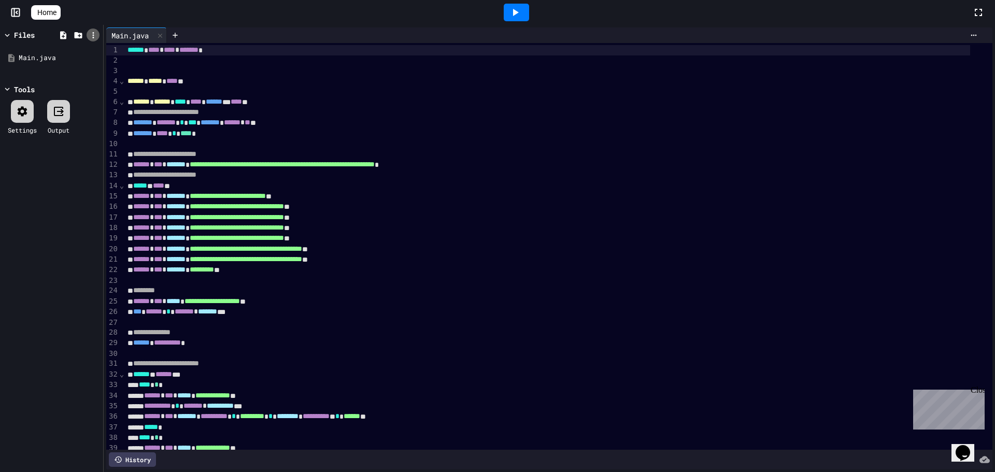
click at [89, 33] on icon at bounding box center [93, 35] width 9 height 9
click at [48, 58] on div at bounding box center [497, 236] width 995 height 472
click at [94, 53] on icon at bounding box center [93, 57] width 9 height 9
click at [75, 160] on div at bounding box center [497, 236] width 995 height 472
click at [26, 110] on icon at bounding box center [23, 111] width 10 height 10
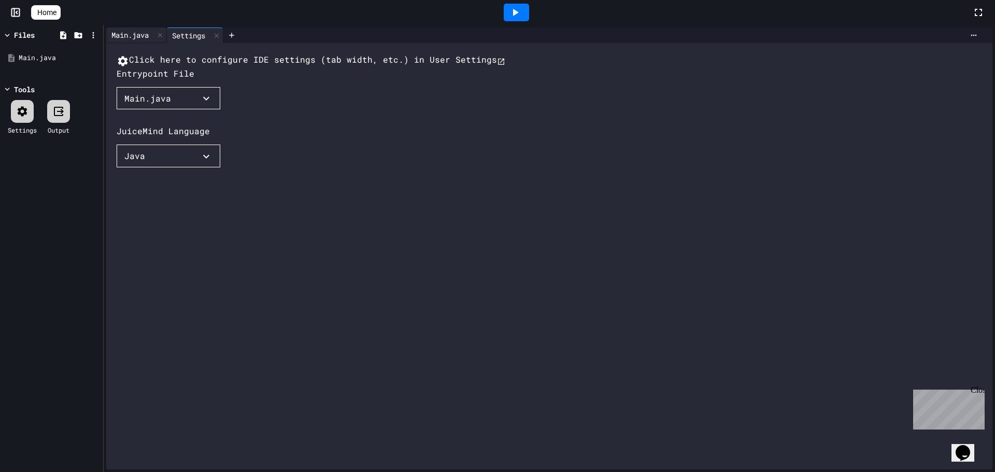
click at [125, 34] on div "Main.java" at bounding box center [130, 35] width 48 height 11
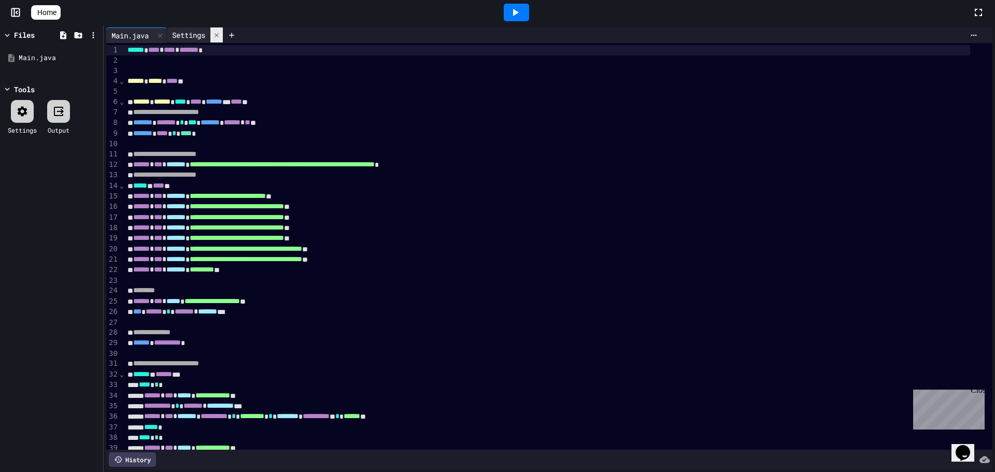
click at [219, 38] on icon at bounding box center [216, 35] width 7 height 7
click at [89, 33] on icon at bounding box center [93, 35] width 9 height 9
click at [89, 33] on div at bounding box center [497, 236] width 995 height 472
click at [970, 33] on icon at bounding box center [974, 35] width 8 height 8
click at [929, 30] on div at bounding box center [497, 236] width 995 height 472
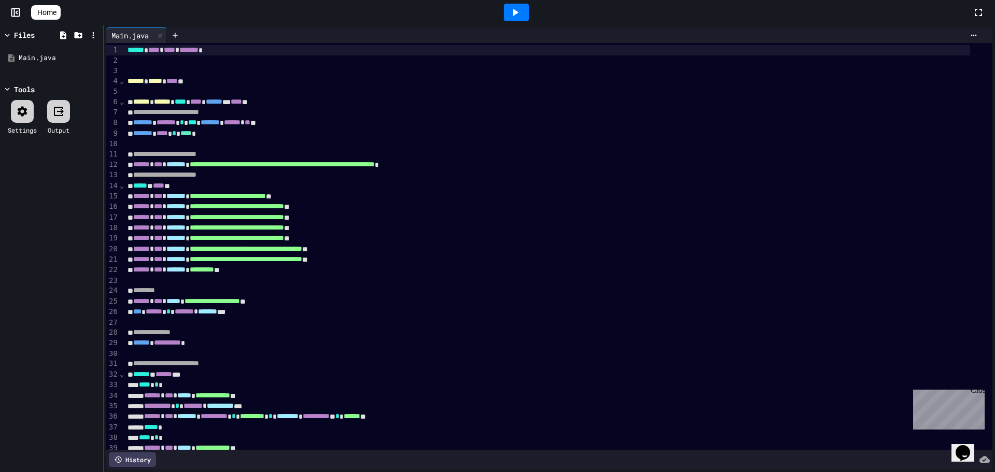
click at [12, 13] on icon at bounding box center [15, 12] width 10 height 10
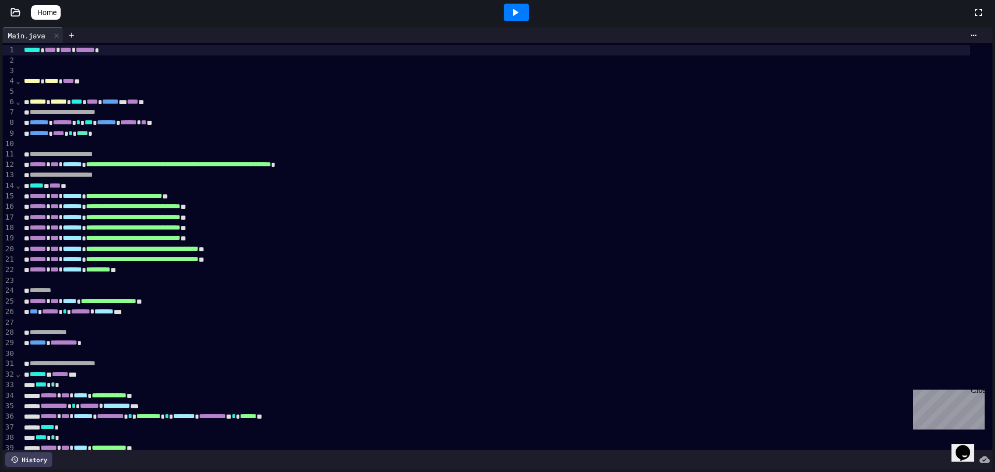
click at [18, 13] on icon at bounding box center [15, 12] width 10 height 10
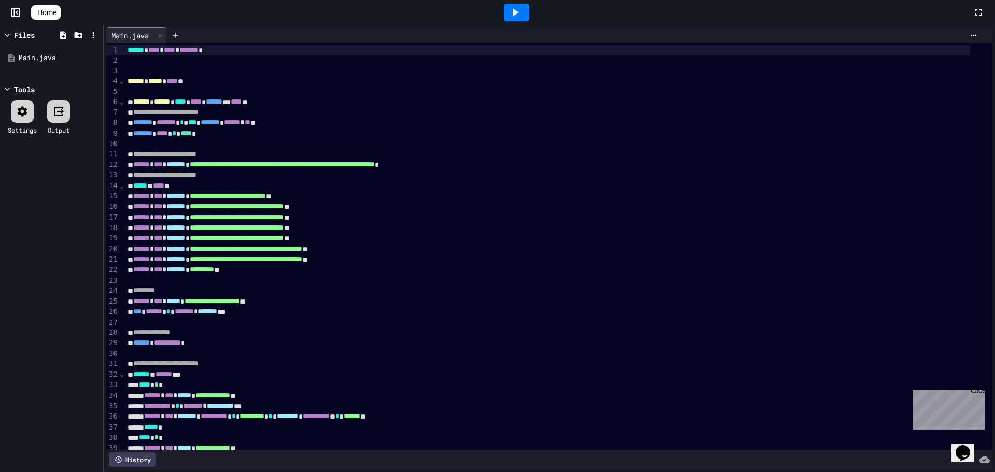
click at [57, 12] on span "Home" at bounding box center [46, 12] width 19 height 10
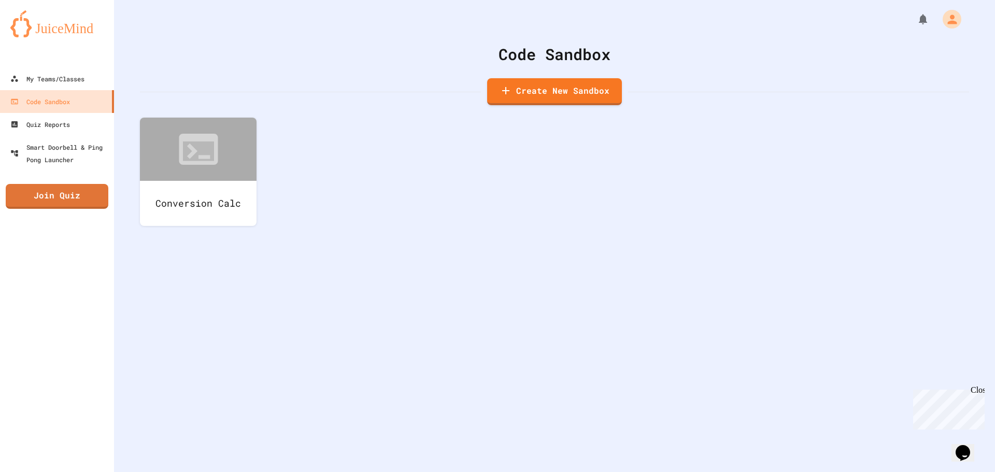
click at [979, 391] on div "Close" at bounding box center [977, 392] width 13 height 13
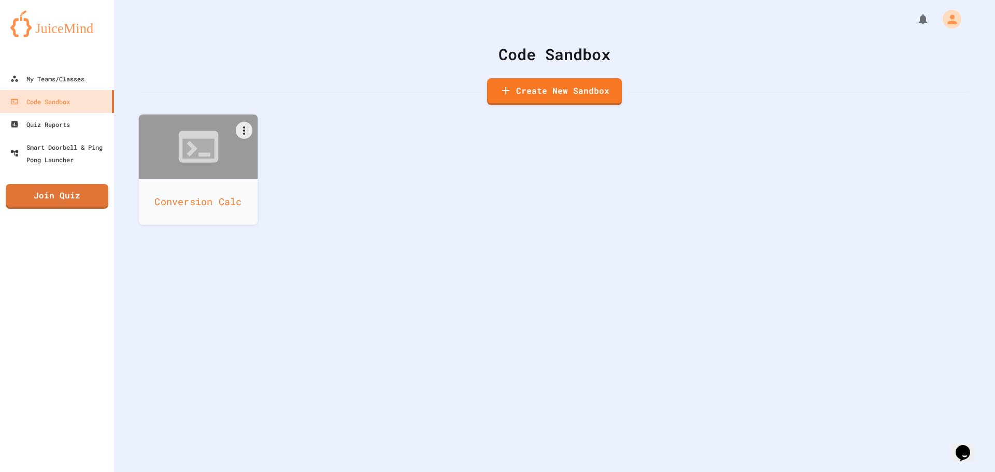
click at [235, 134] on div at bounding box center [198, 147] width 119 height 64
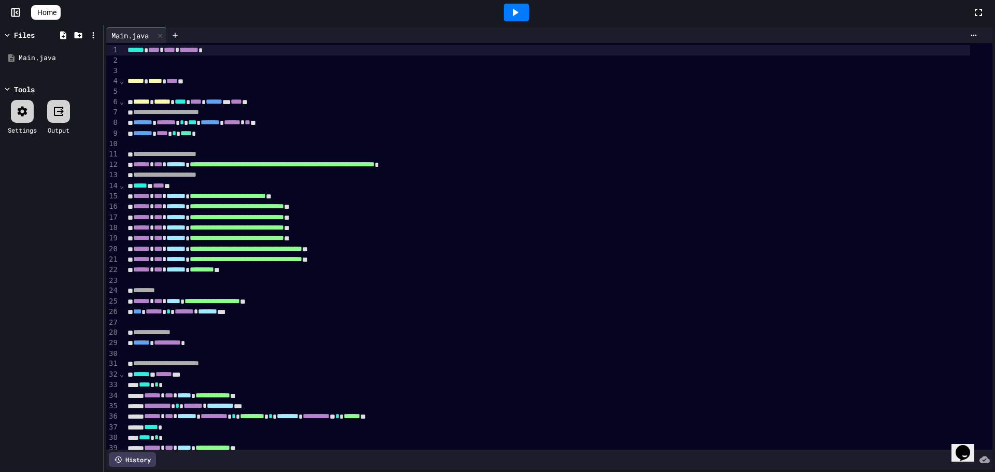
click at [170, 55] on div "****** **** * **** * ******* *" at bounding box center [547, 50] width 846 height 10
click at [171, 60] on div at bounding box center [558, 60] width 868 height 10
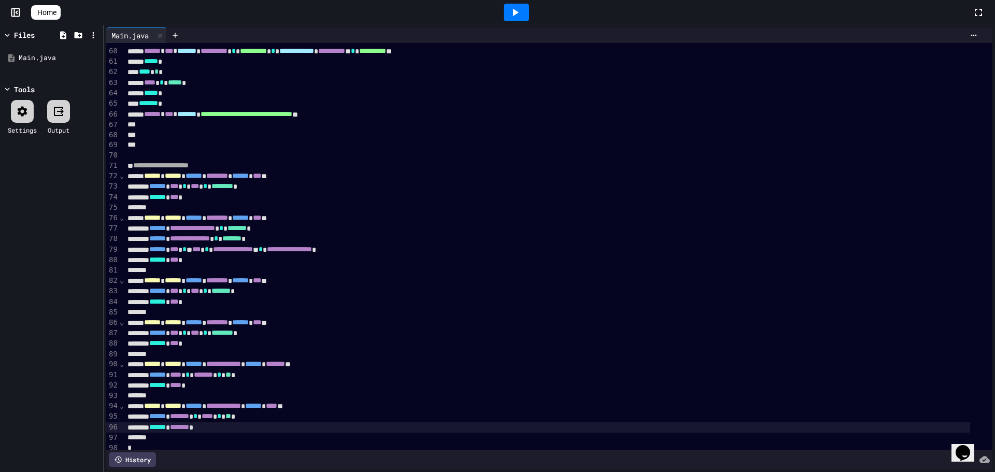
scroll to position [640, 0]
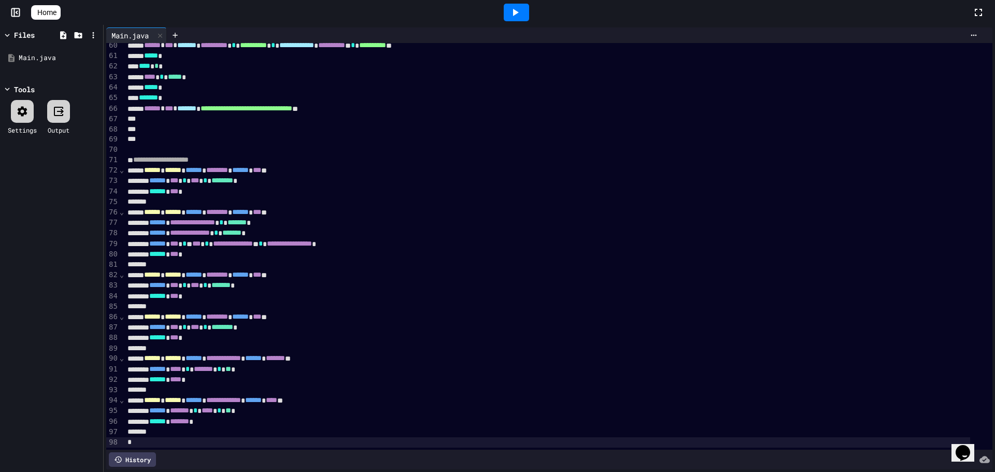
click at [121, 396] on span "⌄" at bounding box center [121, 400] width 5 height 8
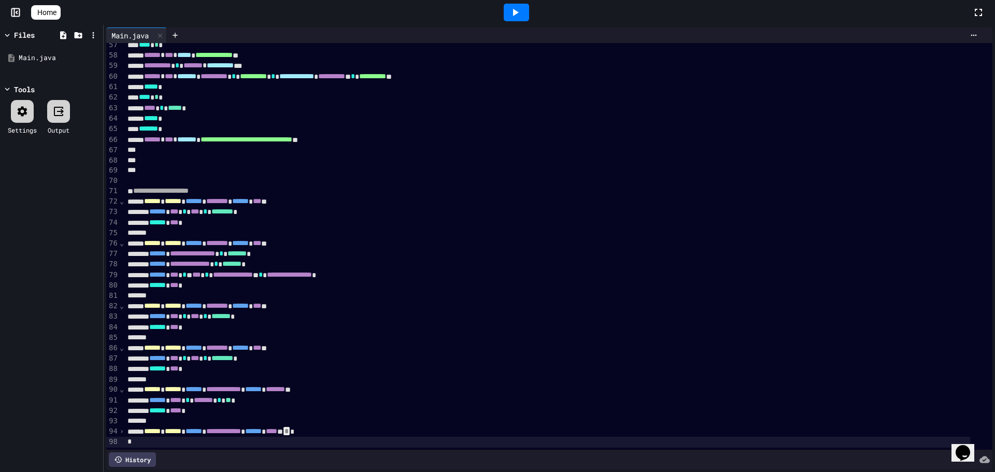
click at [122, 385] on span "⌄" at bounding box center [121, 389] width 5 height 8
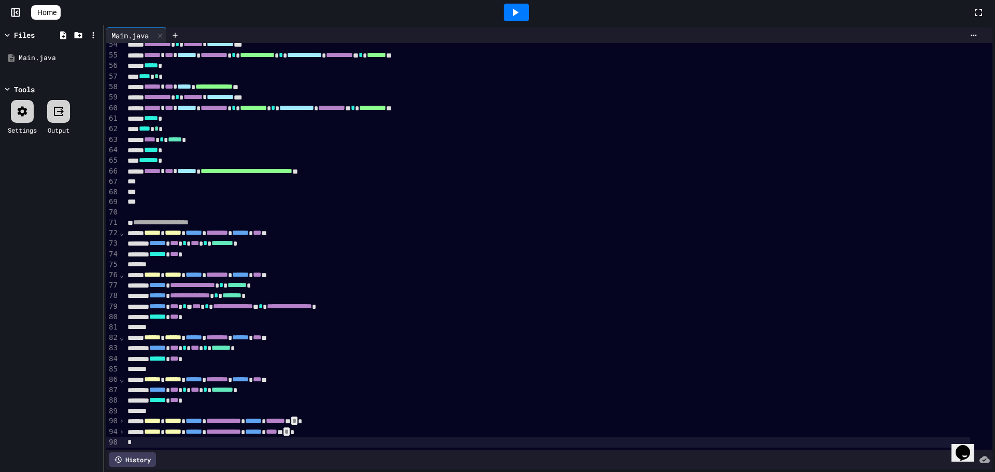
click at [120, 375] on span "⌄" at bounding box center [121, 379] width 5 height 8
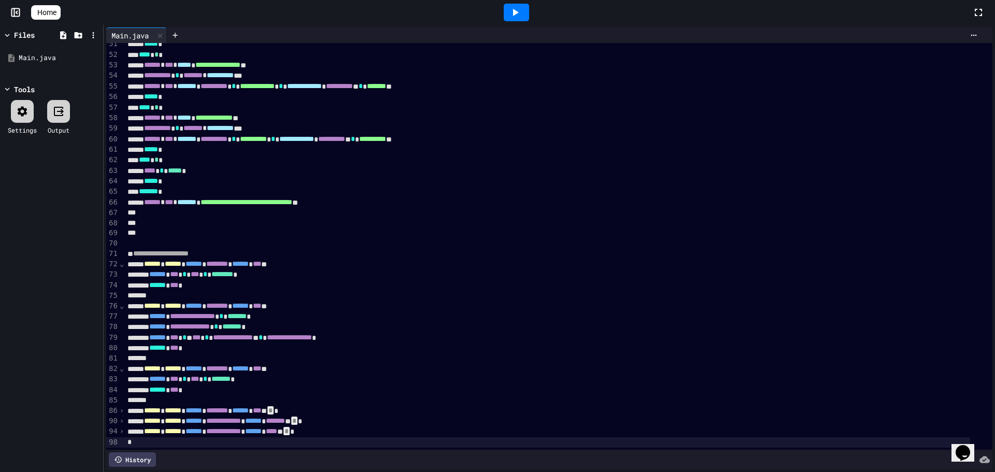
scroll to position [547, 0]
click at [120, 364] on span "⌄" at bounding box center [121, 368] width 5 height 8
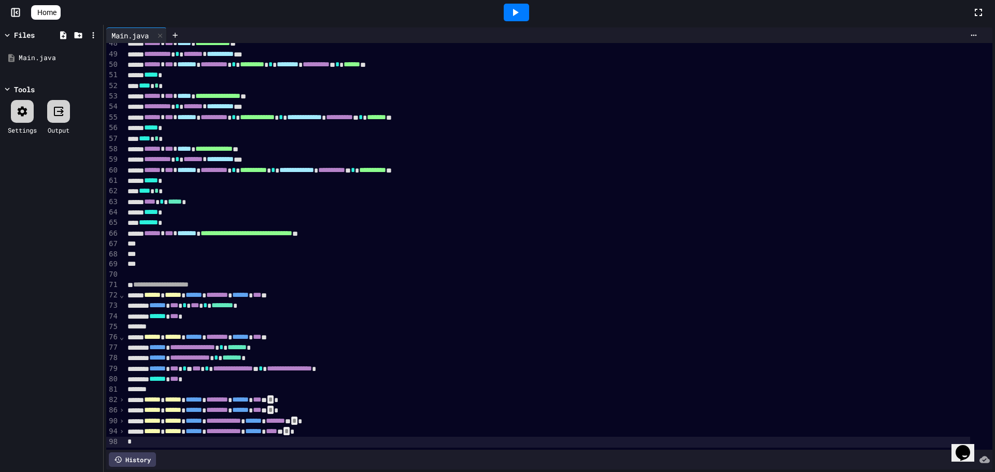
scroll to position [516, 0]
click at [119, 333] on span "⌄" at bounding box center [121, 337] width 5 height 8
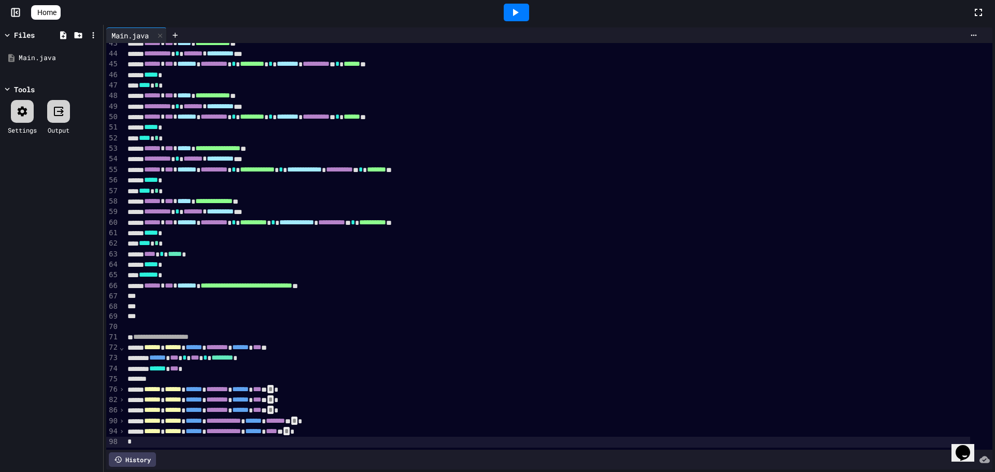
click at [120, 343] on span "⌄" at bounding box center [121, 347] width 5 height 8
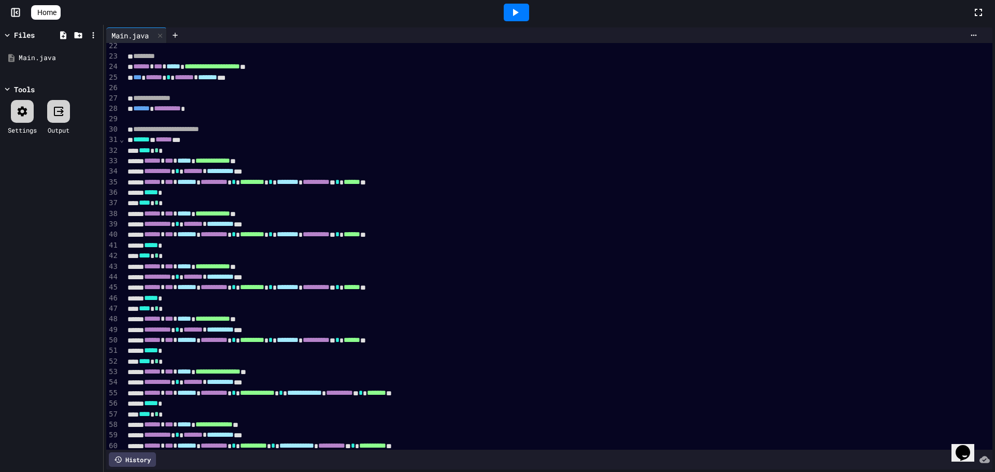
scroll to position [173, 0]
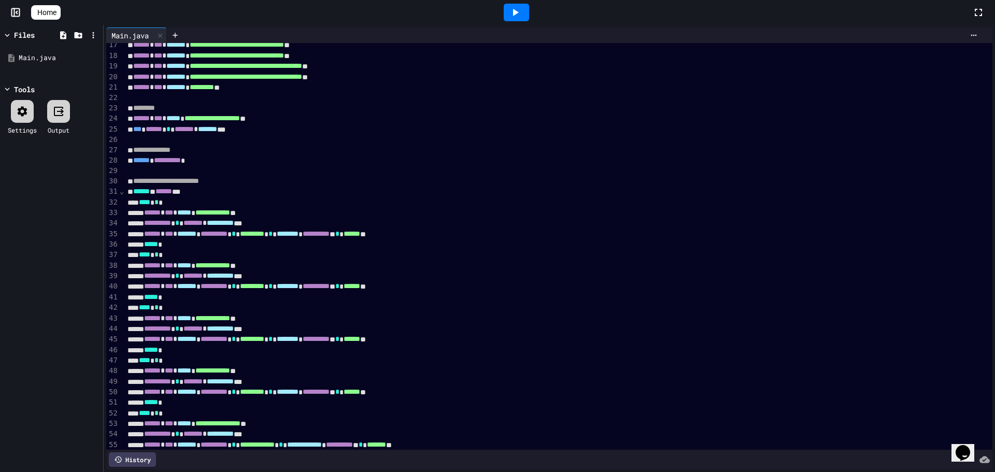
click at [119, 194] on span "⌄" at bounding box center [121, 191] width 5 height 8
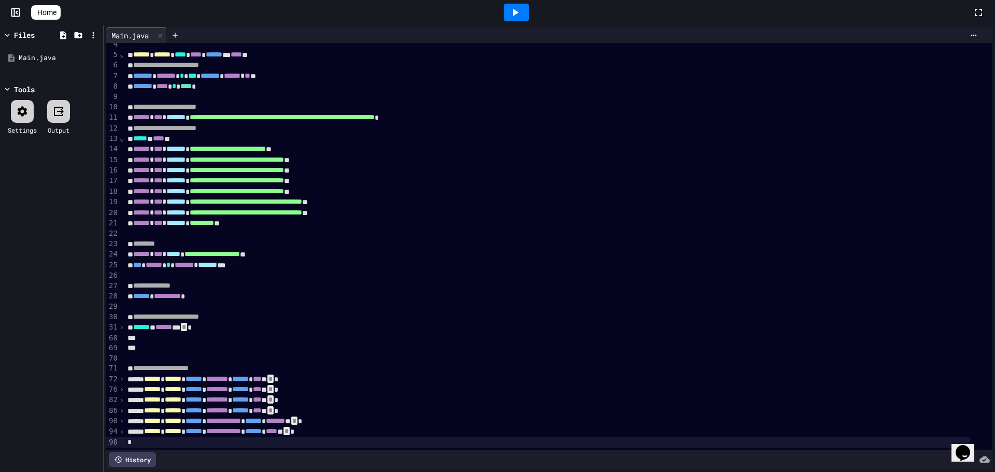
click at [120, 323] on span "›" at bounding box center [121, 327] width 5 height 8
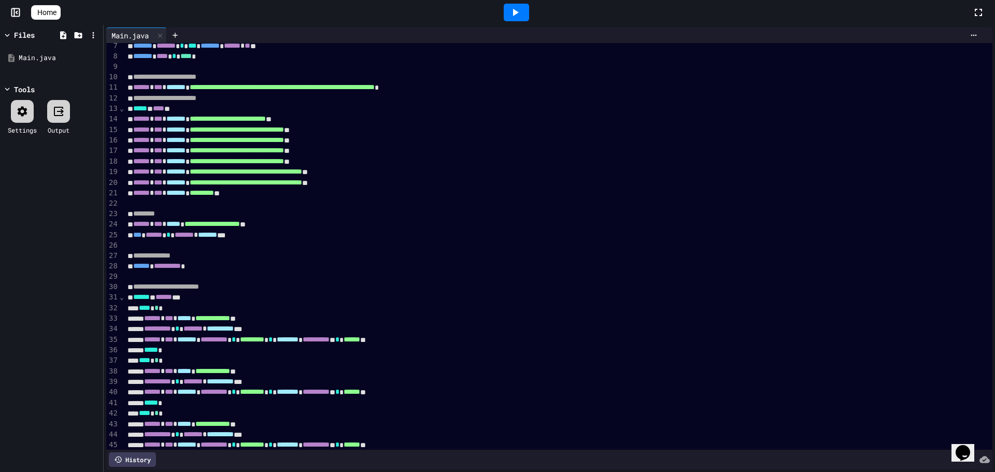
click at [123, 297] on div "⌄" at bounding box center [121, 297] width 5 height 10
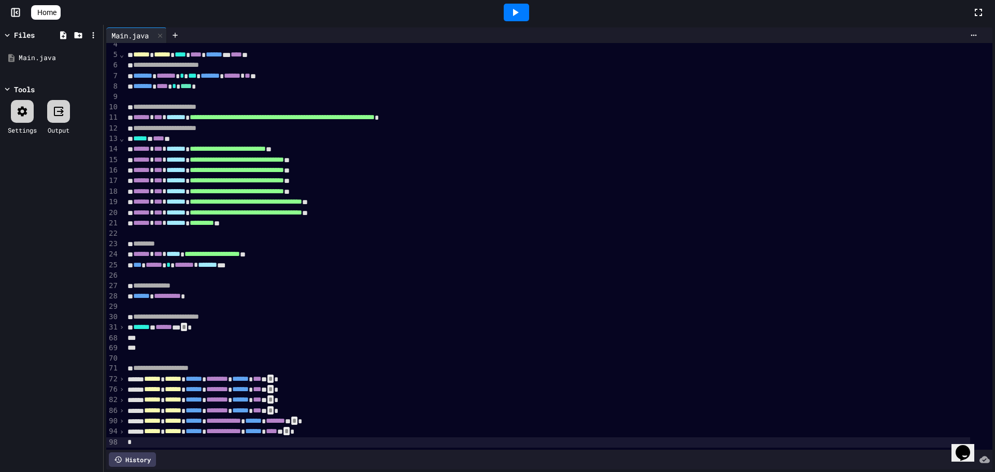
scroll to position [52, 0]
click at [120, 134] on span "⌄" at bounding box center [121, 138] width 5 height 8
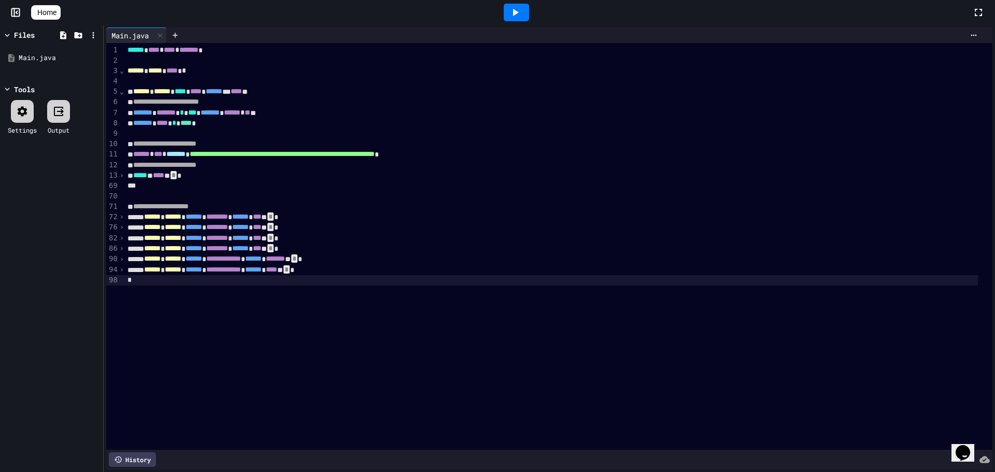
click at [120, 94] on span "⌄" at bounding box center [121, 91] width 5 height 8
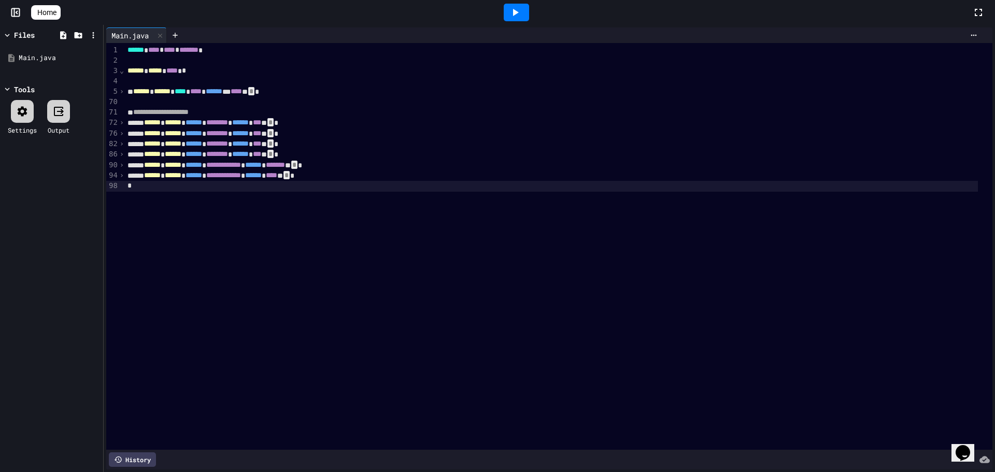
click at [121, 71] on span "⌄" at bounding box center [121, 70] width 5 height 8
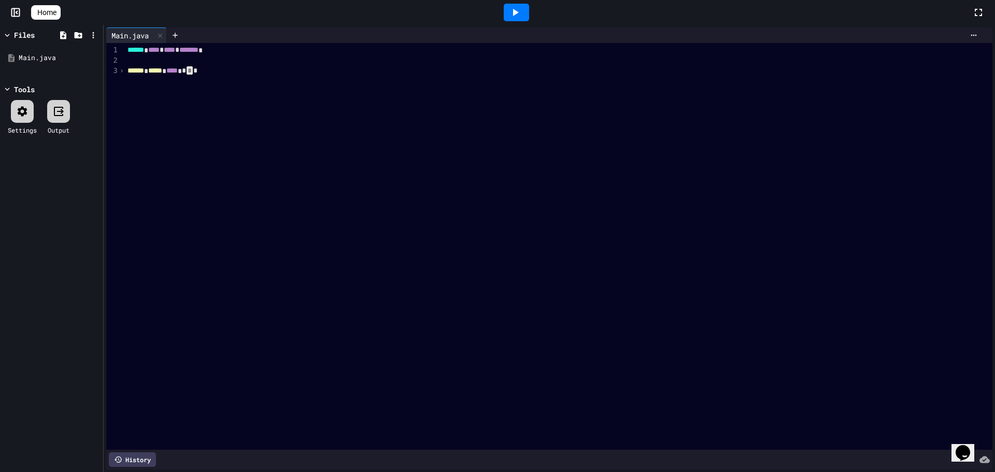
click at [121, 71] on span "›" at bounding box center [121, 70] width 5 height 8
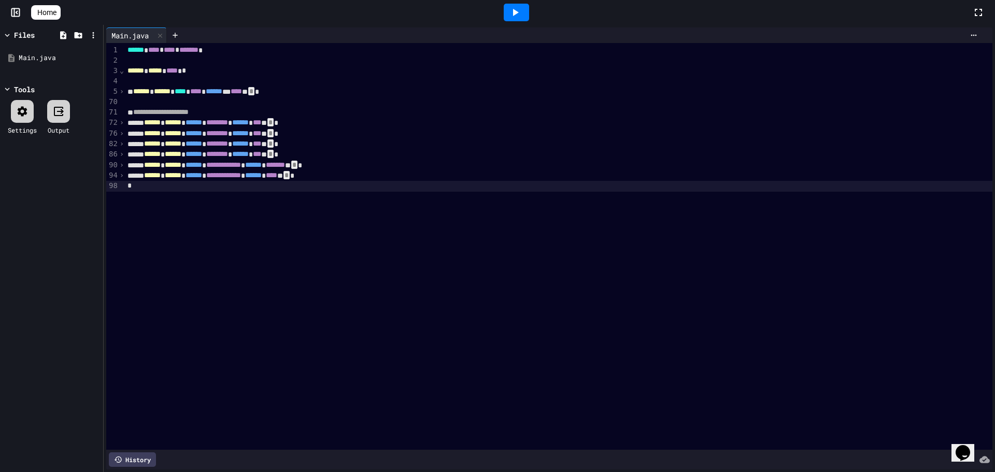
click at [175, 248] on div "**********" at bounding box center [558, 246] width 868 height 407
click at [120, 91] on span "›" at bounding box center [121, 91] width 5 height 8
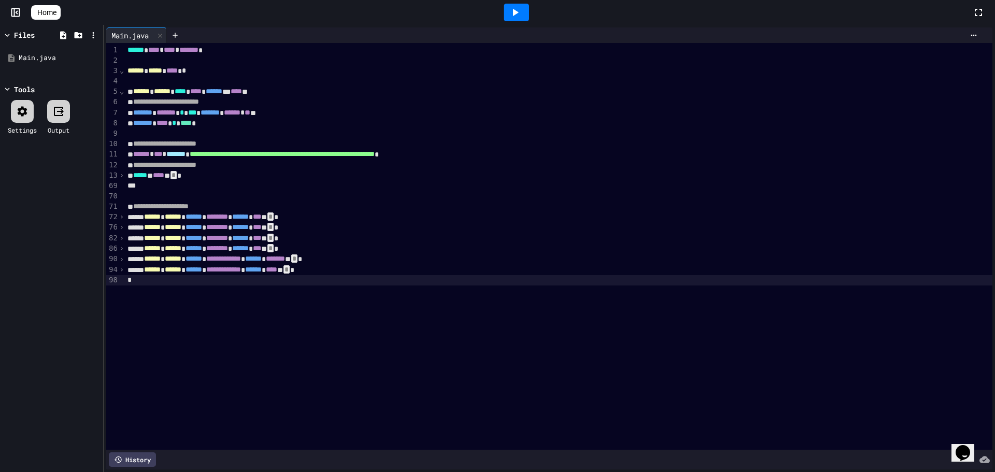
click at [186, 332] on div "**********" at bounding box center [558, 246] width 868 height 407
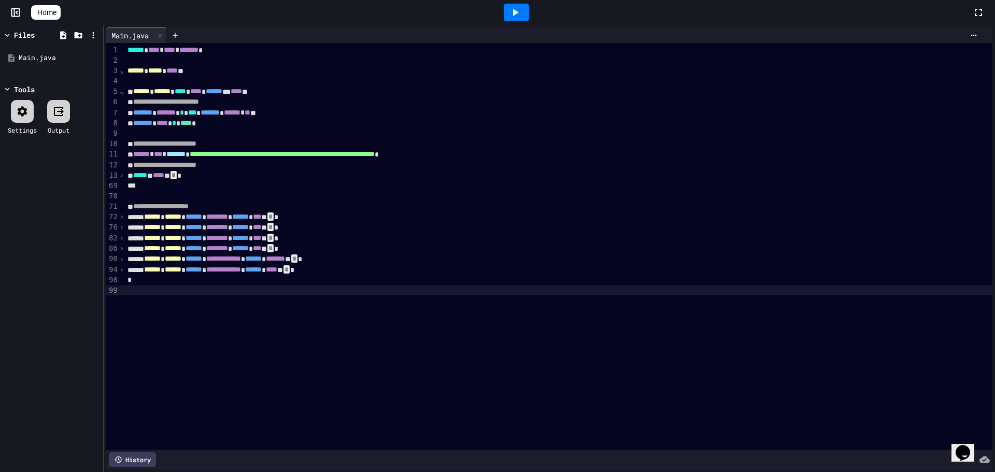
click at [970, 447] on icon "Chat widget" at bounding box center [963, 453] width 15 height 16
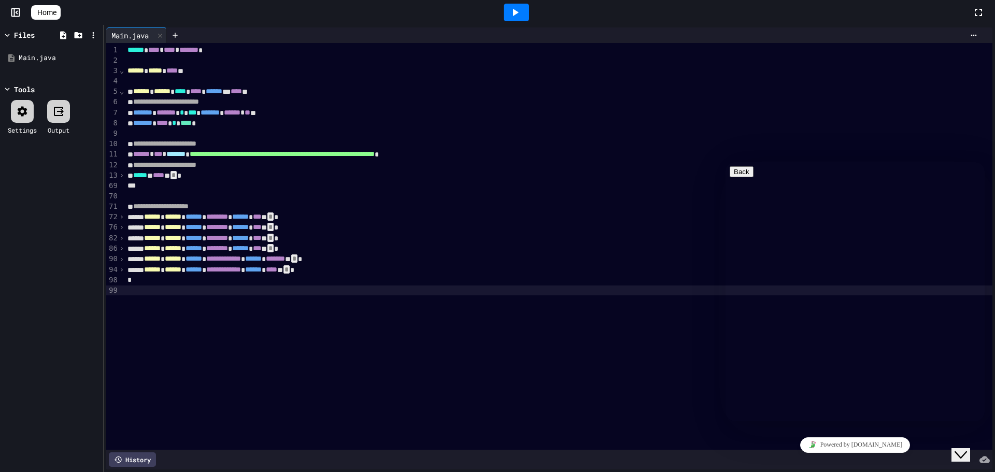
click at [726, 162] on textarea at bounding box center [726, 162] width 0 height 0
click at [967, 449] on icon "Close Chat This icon closes the chat window." at bounding box center [961, 455] width 12 height 12
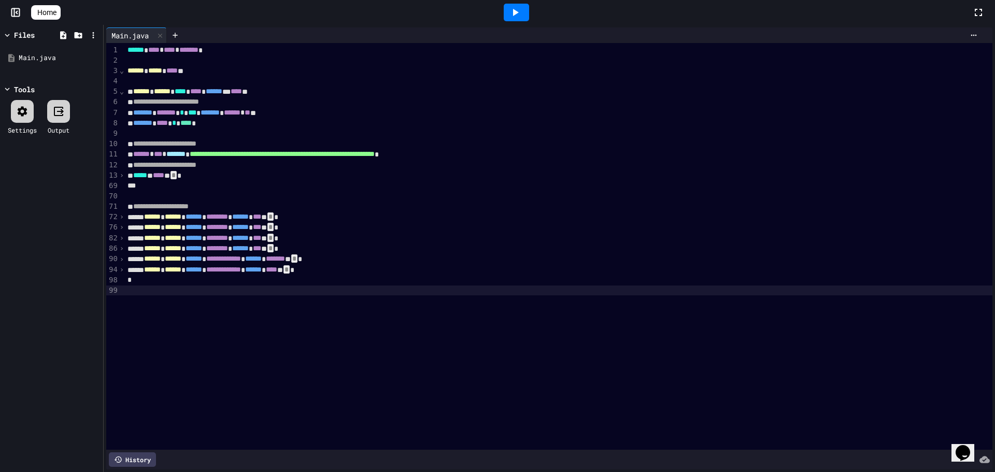
click at [967, 445] on icon "Chat widget" at bounding box center [963, 453] width 15 height 16
click at [958, 449] on div "Close Chat This icon closes the chat window." at bounding box center [961, 455] width 12 height 12
click at [122, 293] on div at bounding box center [121, 291] width 5 height 10
click at [130, 290] on div at bounding box center [558, 291] width 868 height 10
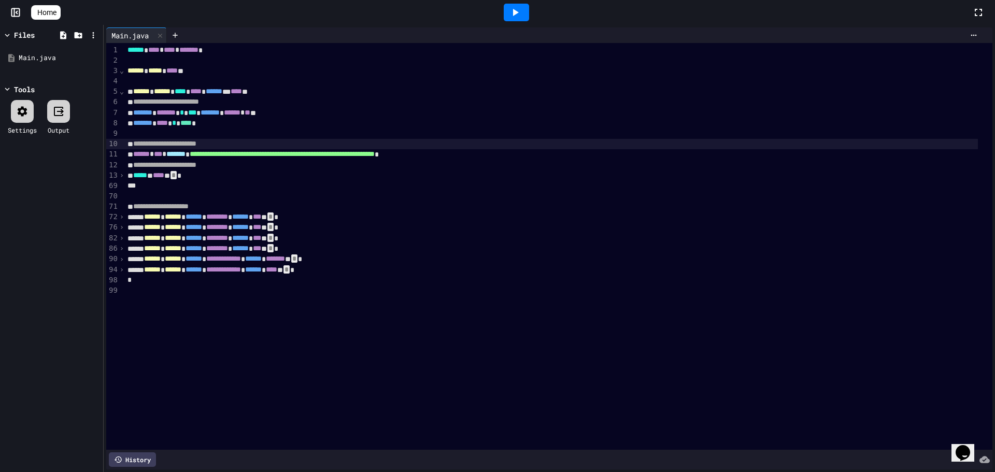
click at [232, 144] on div "**********" at bounding box center [551, 144] width 854 height 10
click at [119, 271] on span "›" at bounding box center [121, 269] width 5 height 8
click at [121, 258] on span "›" at bounding box center [121, 259] width 5 height 8
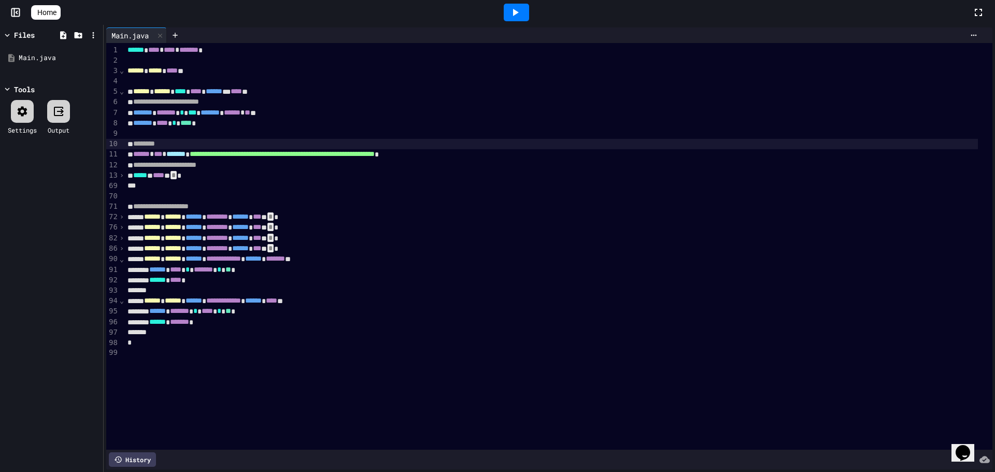
click at [121, 247] on span "›" at bounding box center [121, 248] width 5 height 8
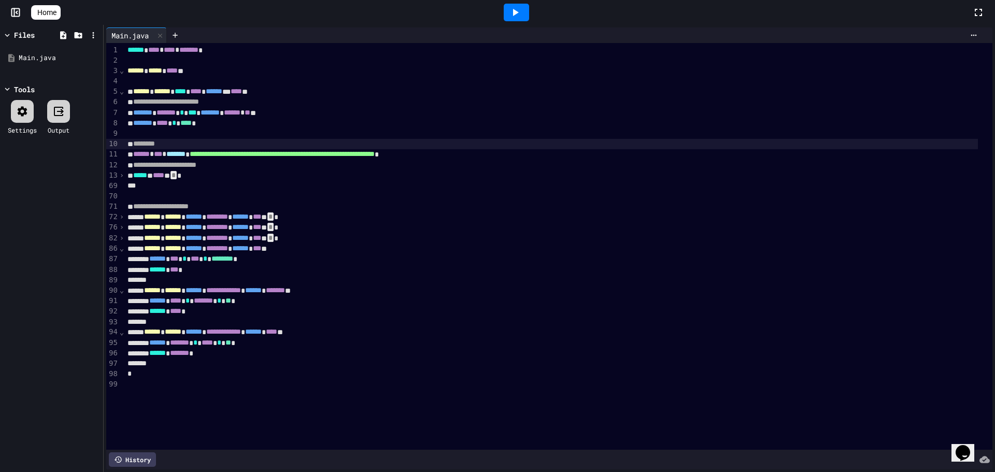
click at [120, 235] on span "›" at bounding box center [121, 238] width 5 height 8
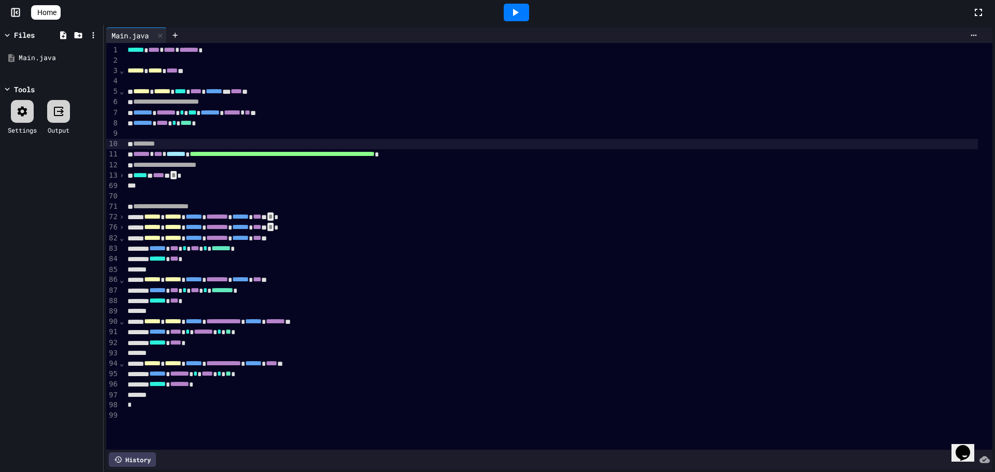
click at [122, 225] on span "›" at bounding box center [121, 227] width 5 height 8
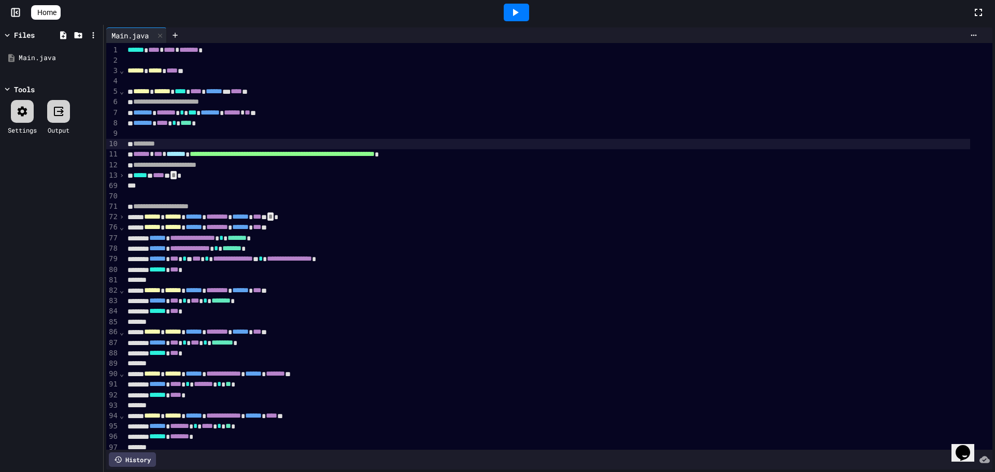
click at [122, 218] on span "›" at bounding box center [121, 217] width 5 height 8
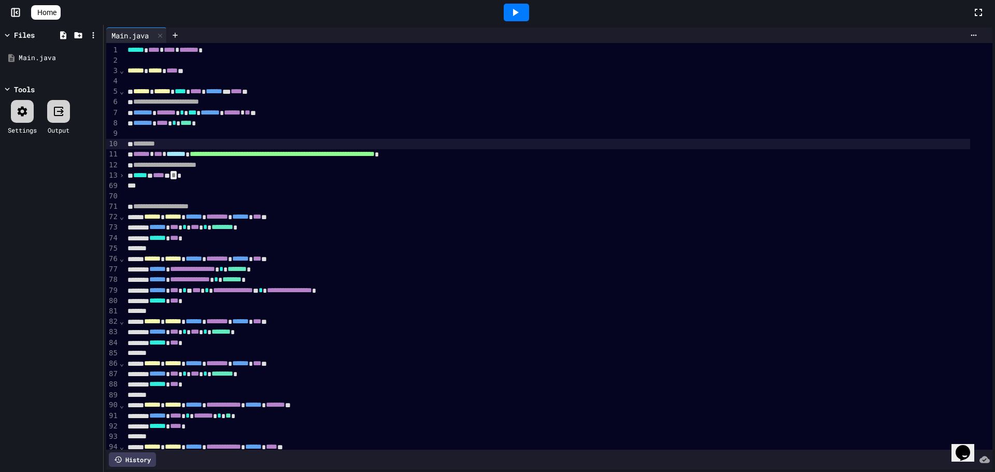
click at [121, 178] on span "›" at bounding box center [121, 175] width 5 height 8
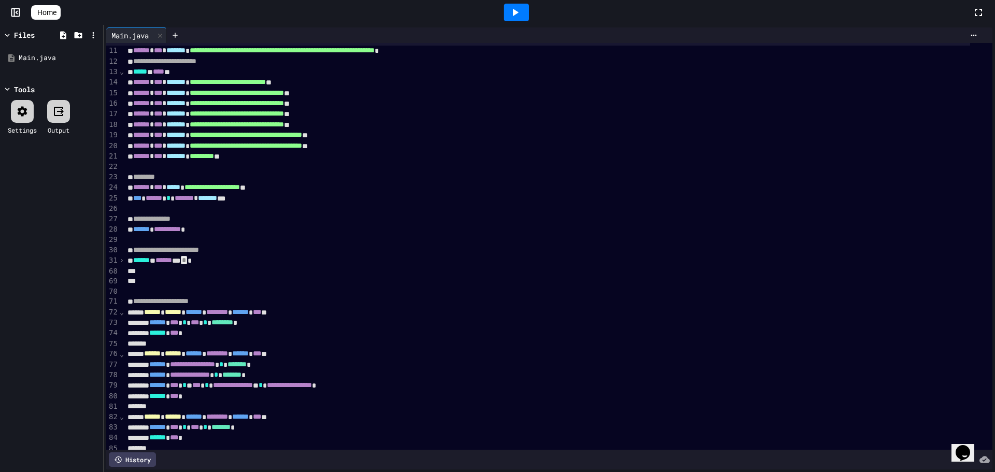
scroll to position [156, 0]
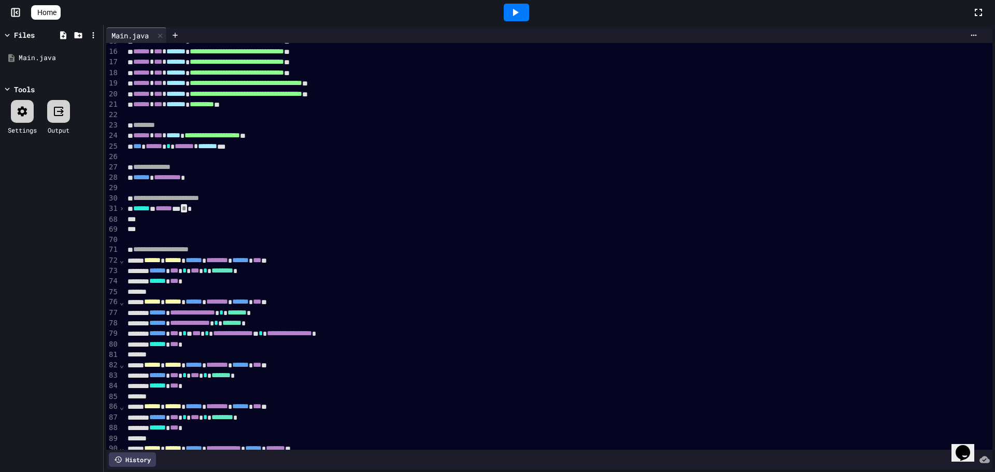
click at [122, 208] on span "›" at bounding box center [121, 208] width 5 height 8
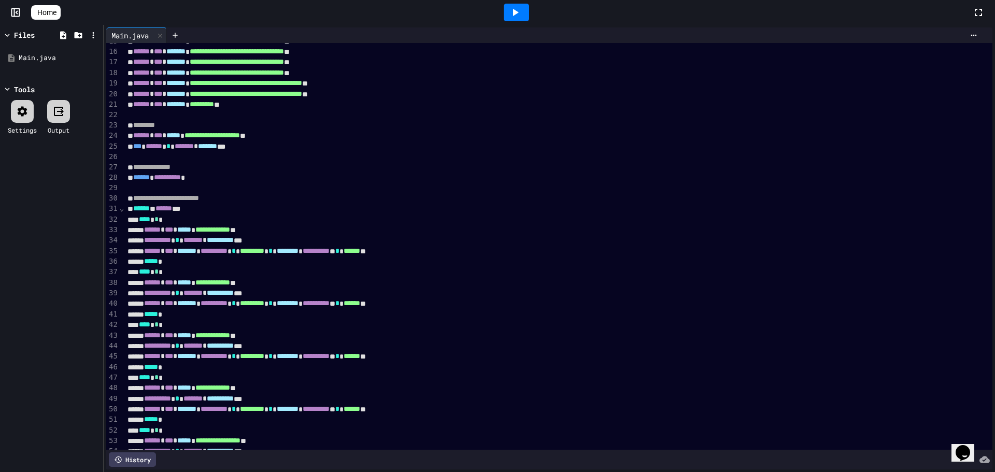
scroll to position [651, 0]
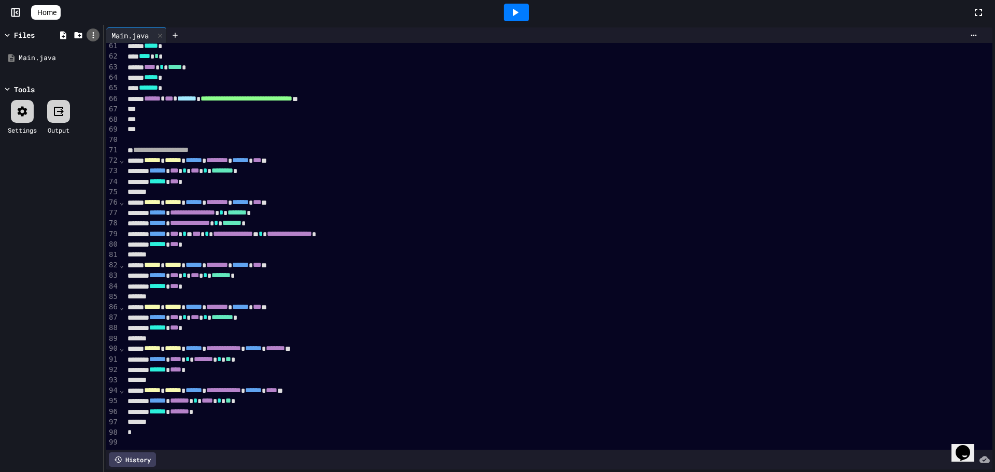
click at [95, 33] on icon at bounding box center [93, 35] width 9 height 9
click at [99, 32] on div at bounding box center [497, 236] width 995 height 472
